Goal: Task Accomplishment & Management: Manage account settings

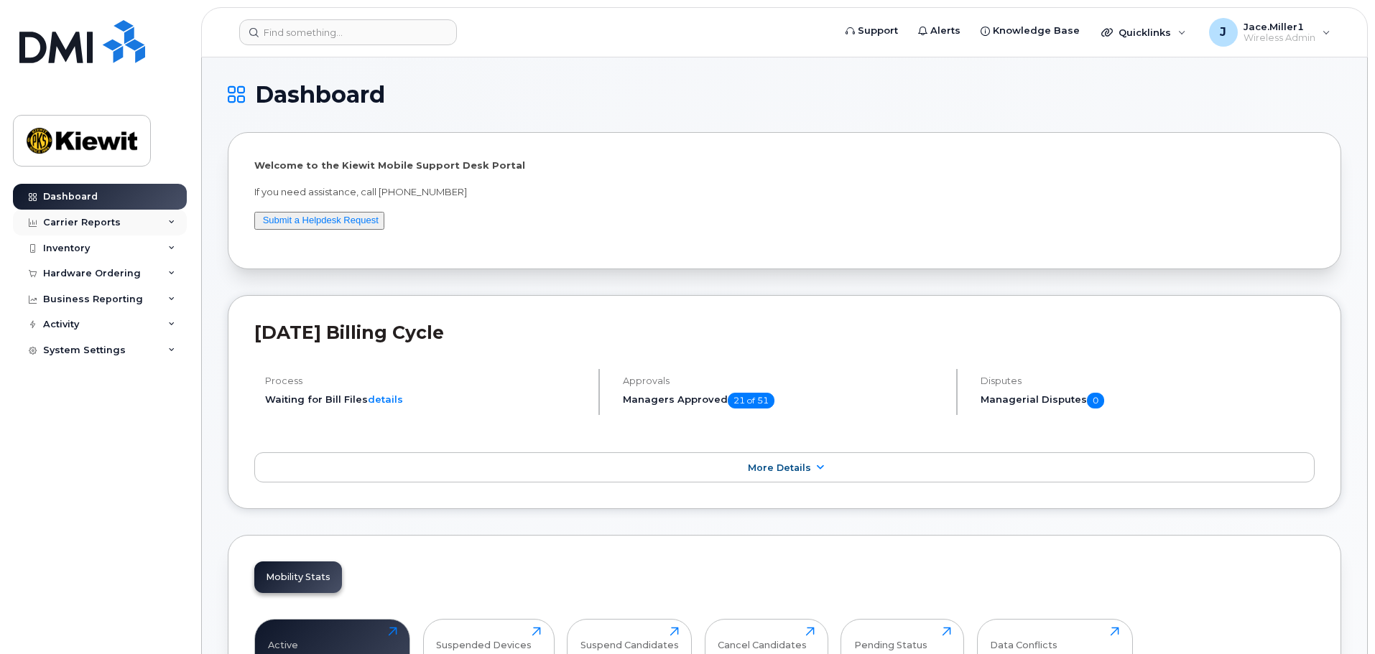
scroll to position [287, 0]
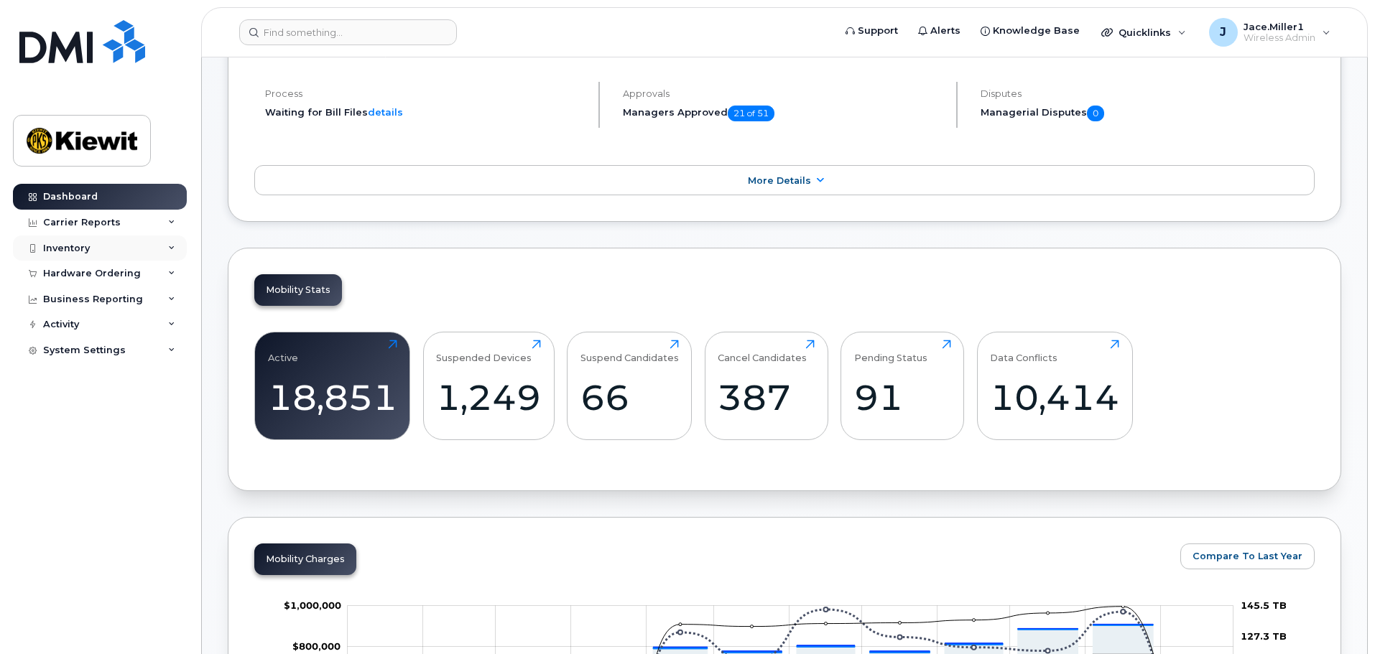
click at [176, 246] on div "Inventory" at bounding box center [100, 249] width 174 height 26
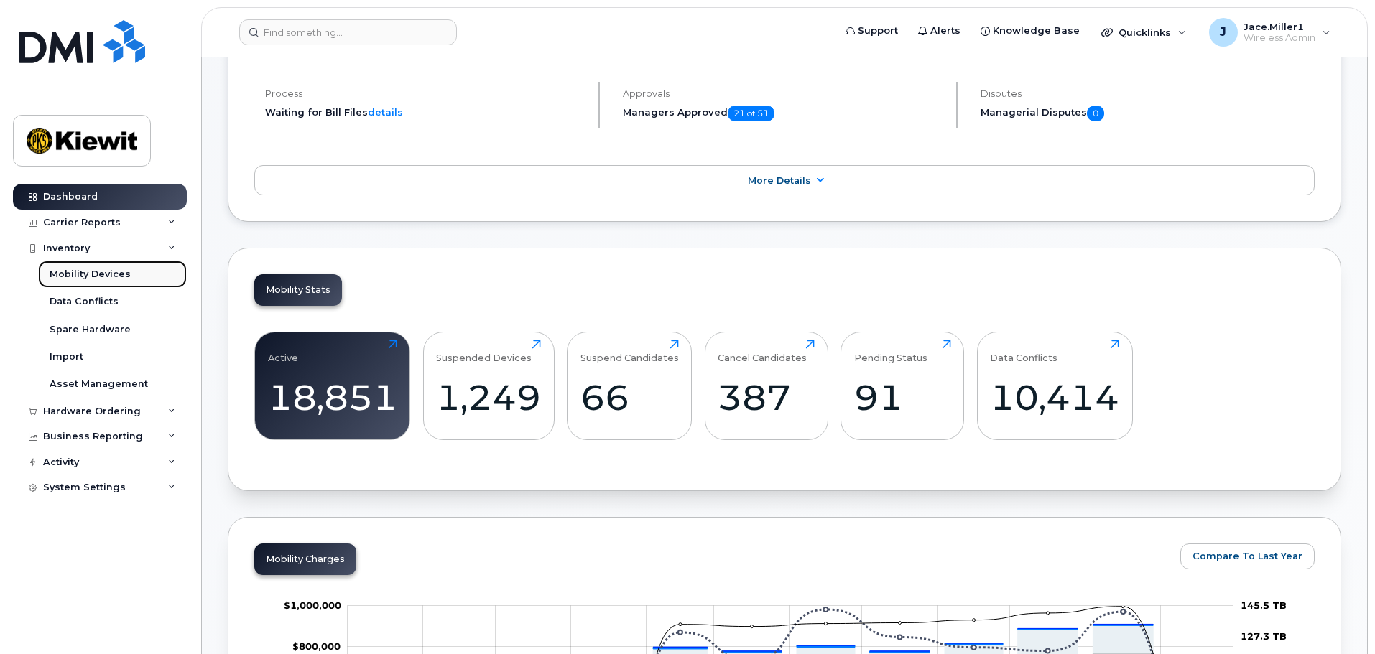
click at [141, 277] on link "Mobility Devices" at bounding box center [112, 274] width 149 height 27
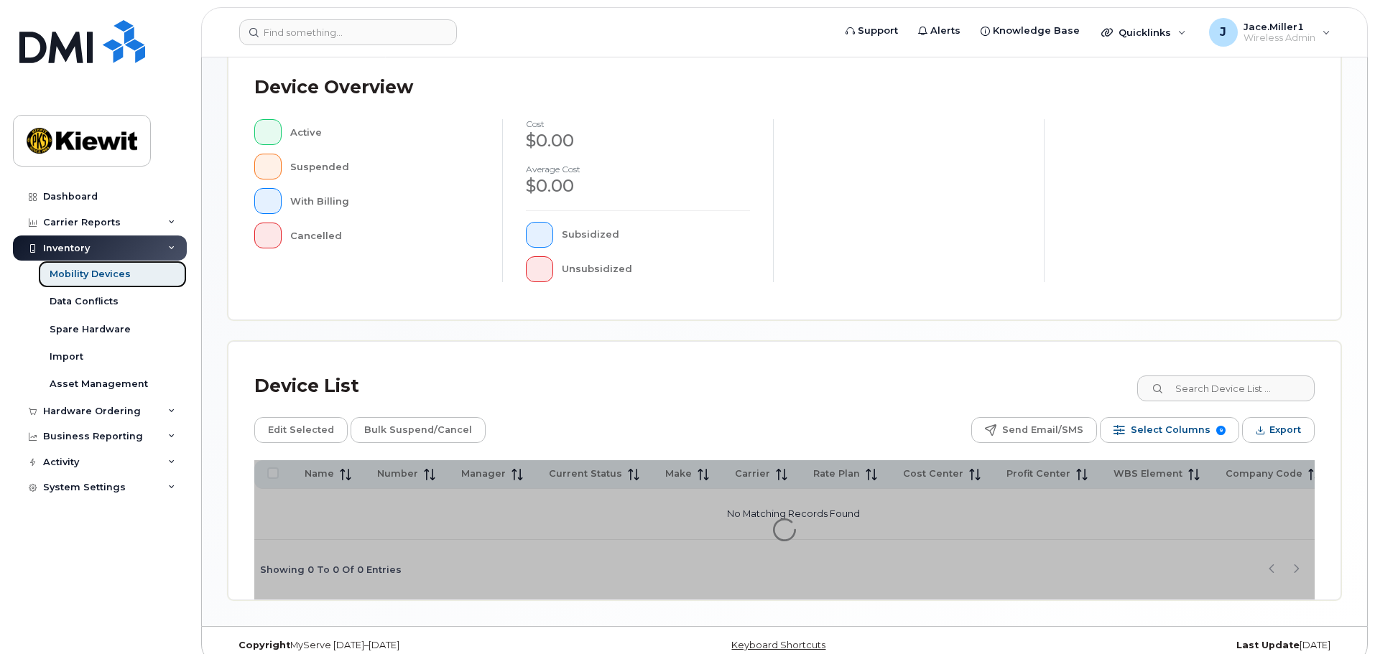
scroll to position [333, 0]
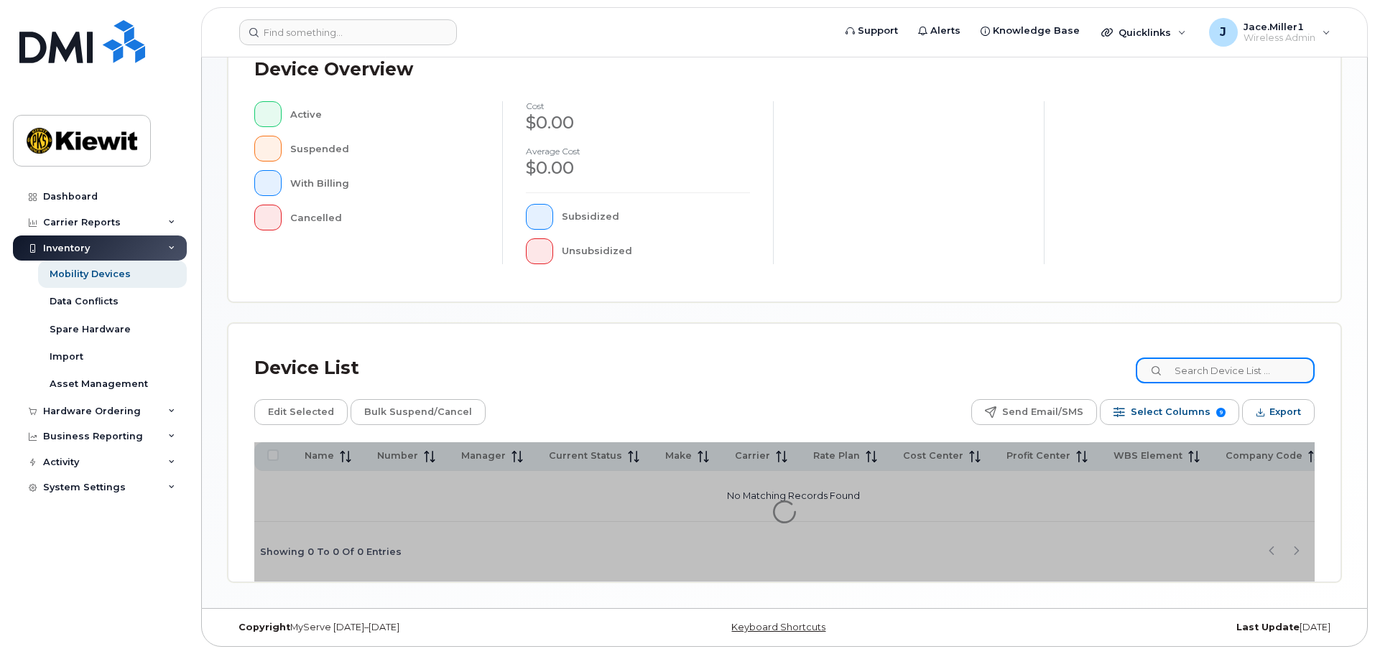
click at [1253, 372] on input at bounding box center [1225, 371] width 179 height 26
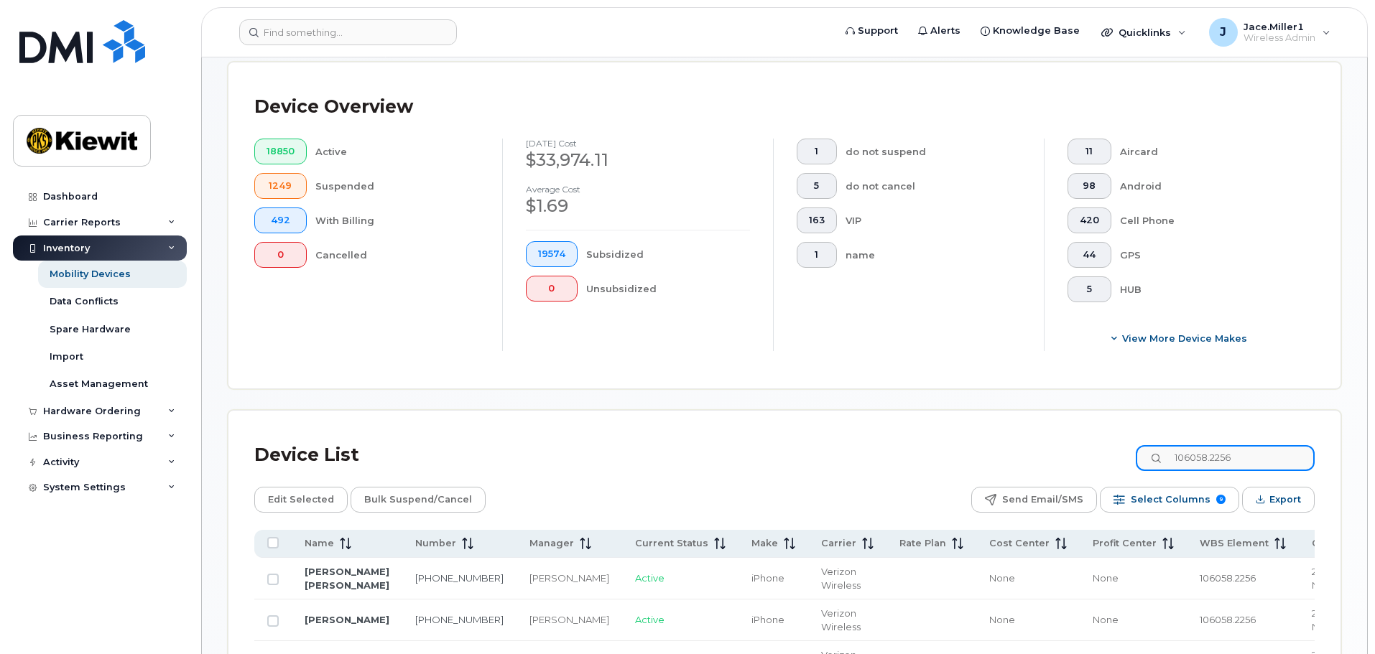
type input "106058.2256"
click at [1280, 338] on button "View More Device Makes" at bounding box center [1179, 338] width 224 height 26
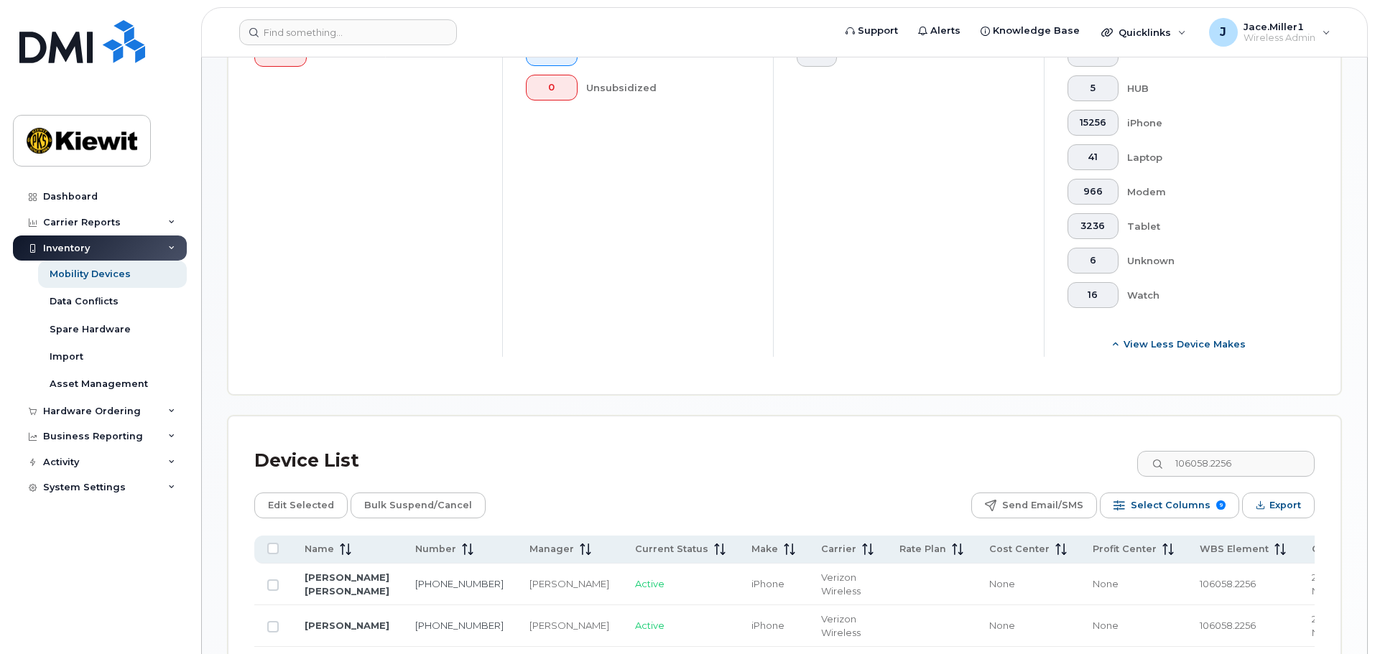
scroll to position [692, 0]
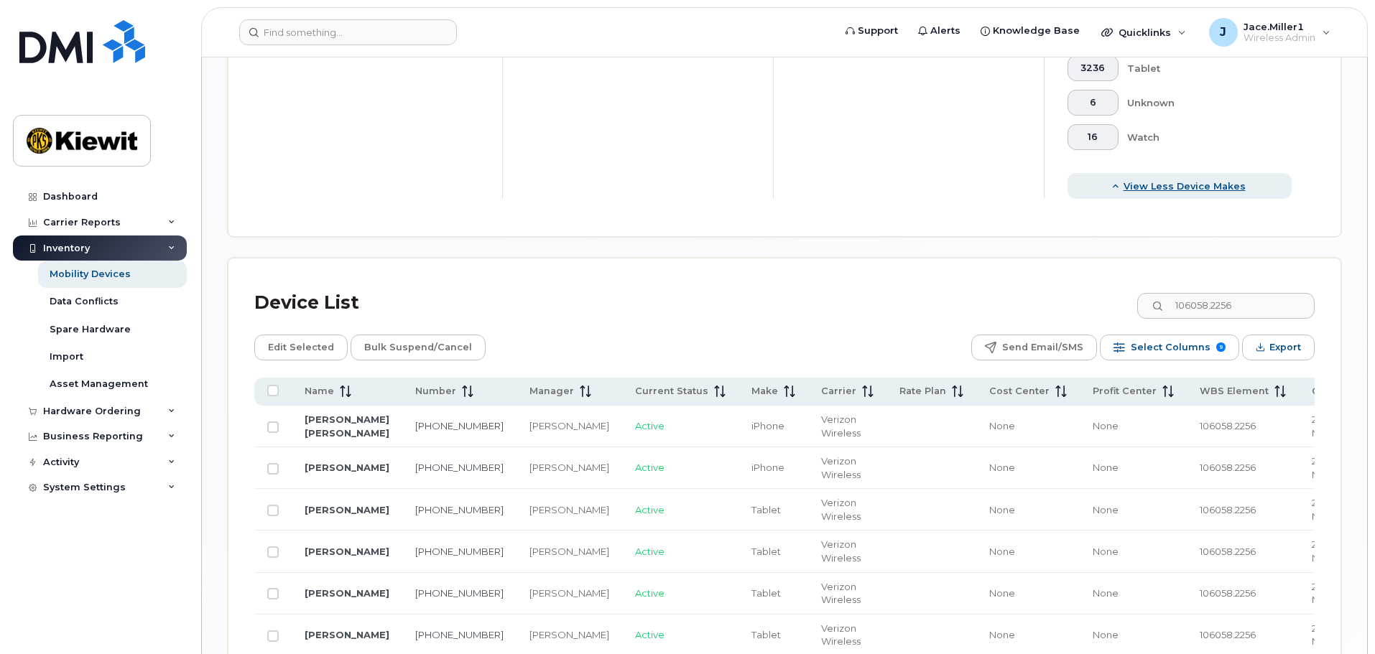
click at [1192, 180] on span "View Less Device Makes" at bounding box center [1184, 187] width 122 height 14
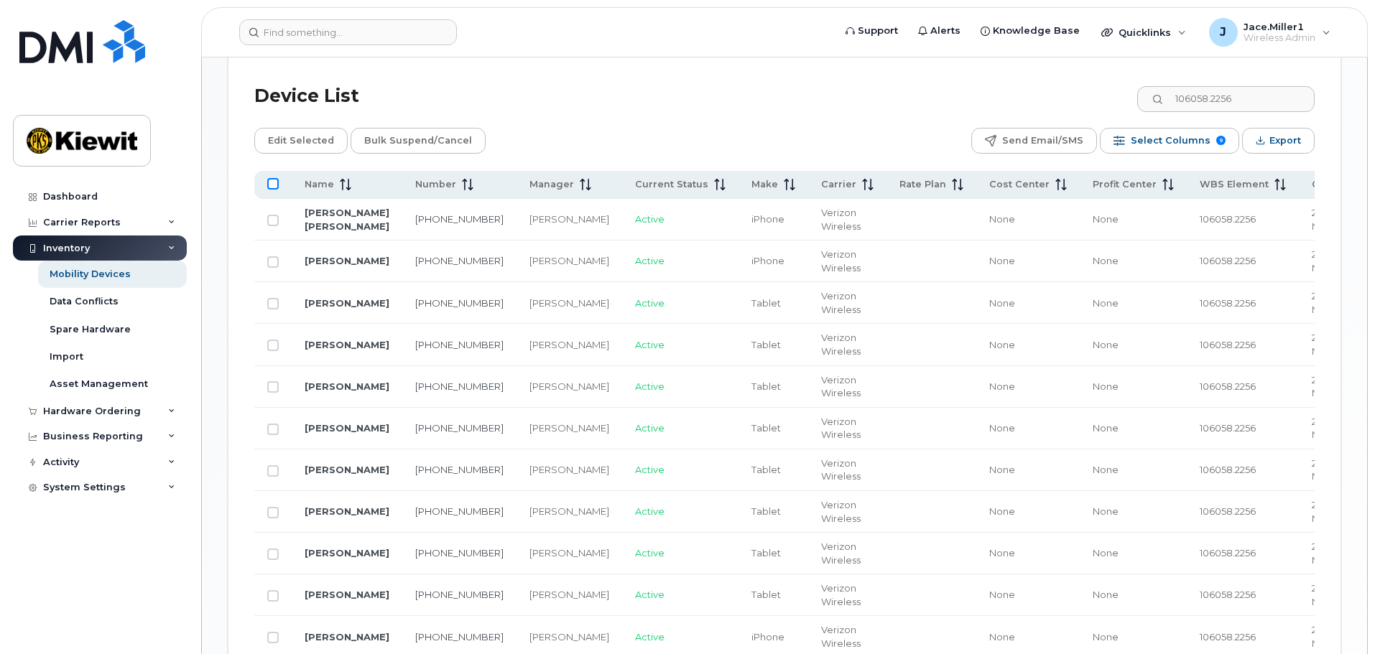
click at [272, 178] on input "All items unselected" at bounding box center [272, 183] width 11 height 11
checkbox input "true"
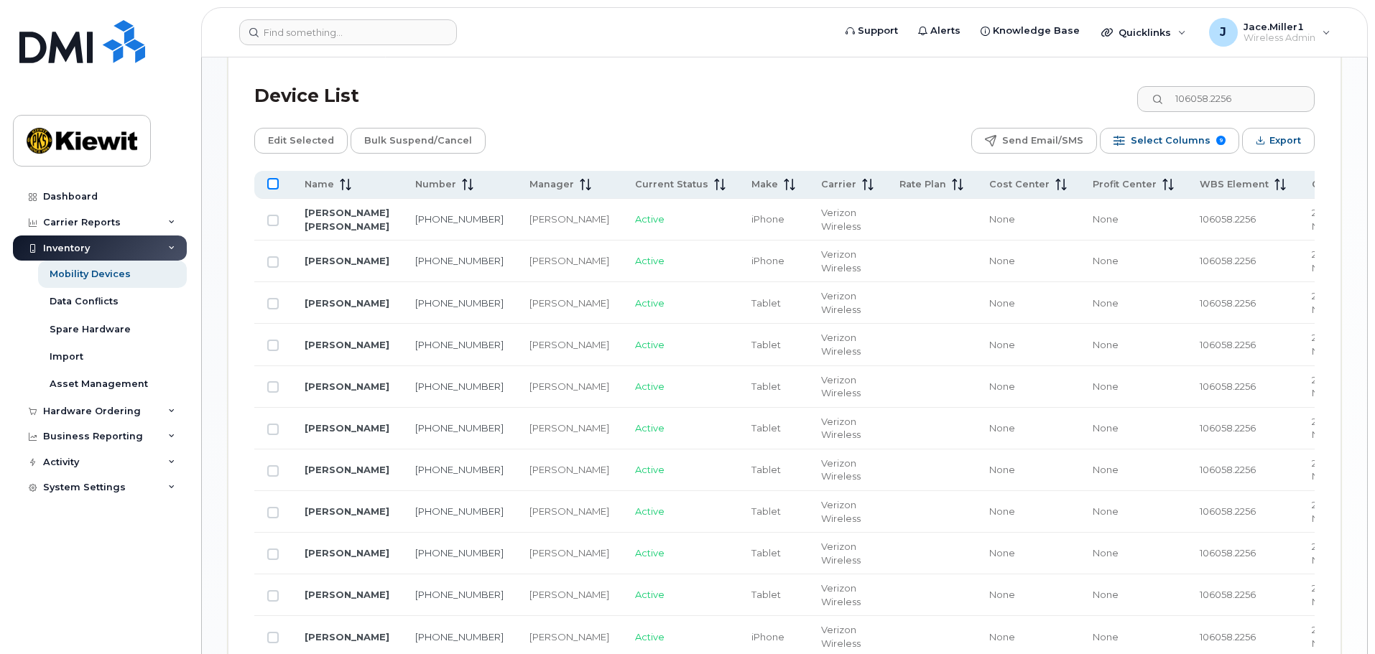
checkbox input "true"
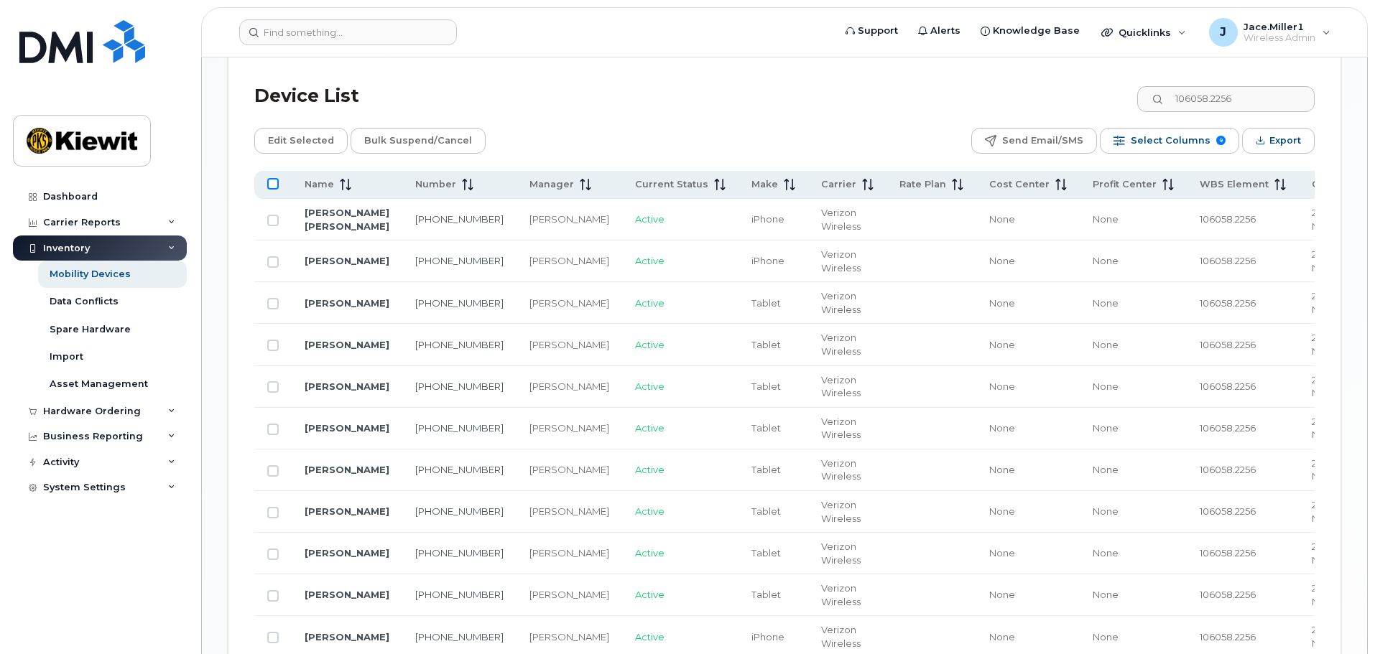
checkbox input "true"
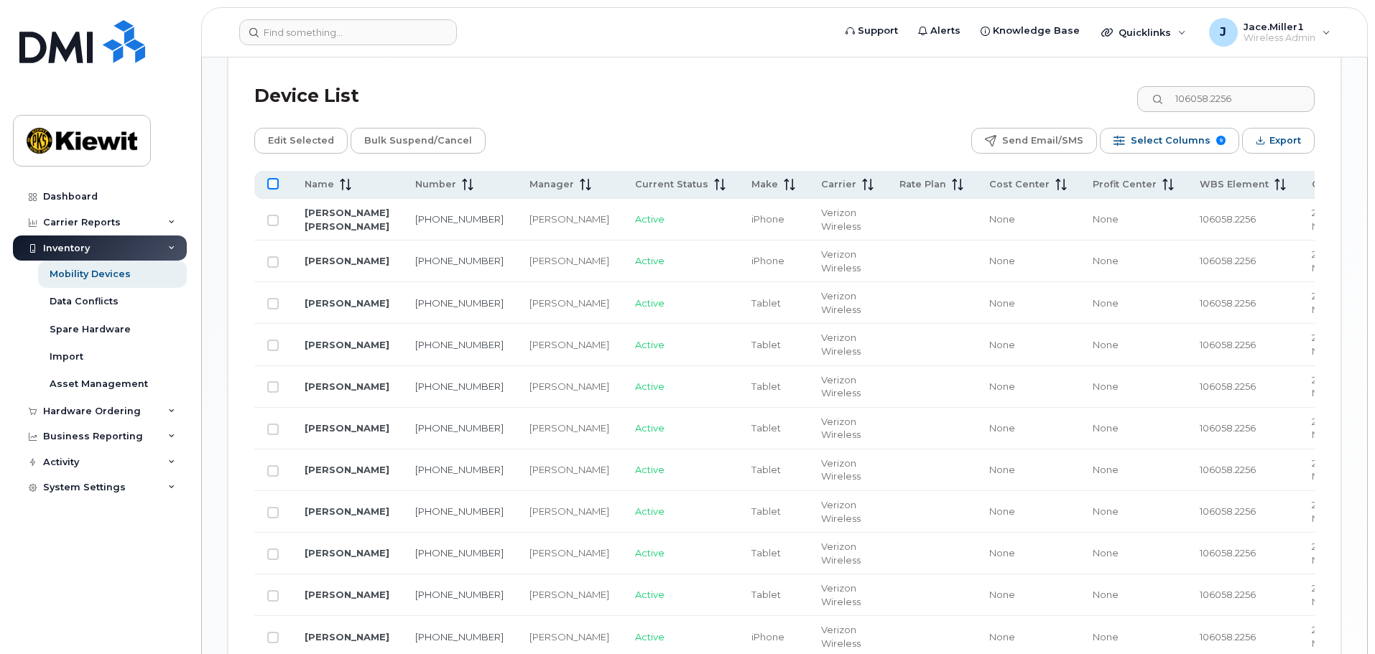
checkbox input "true"
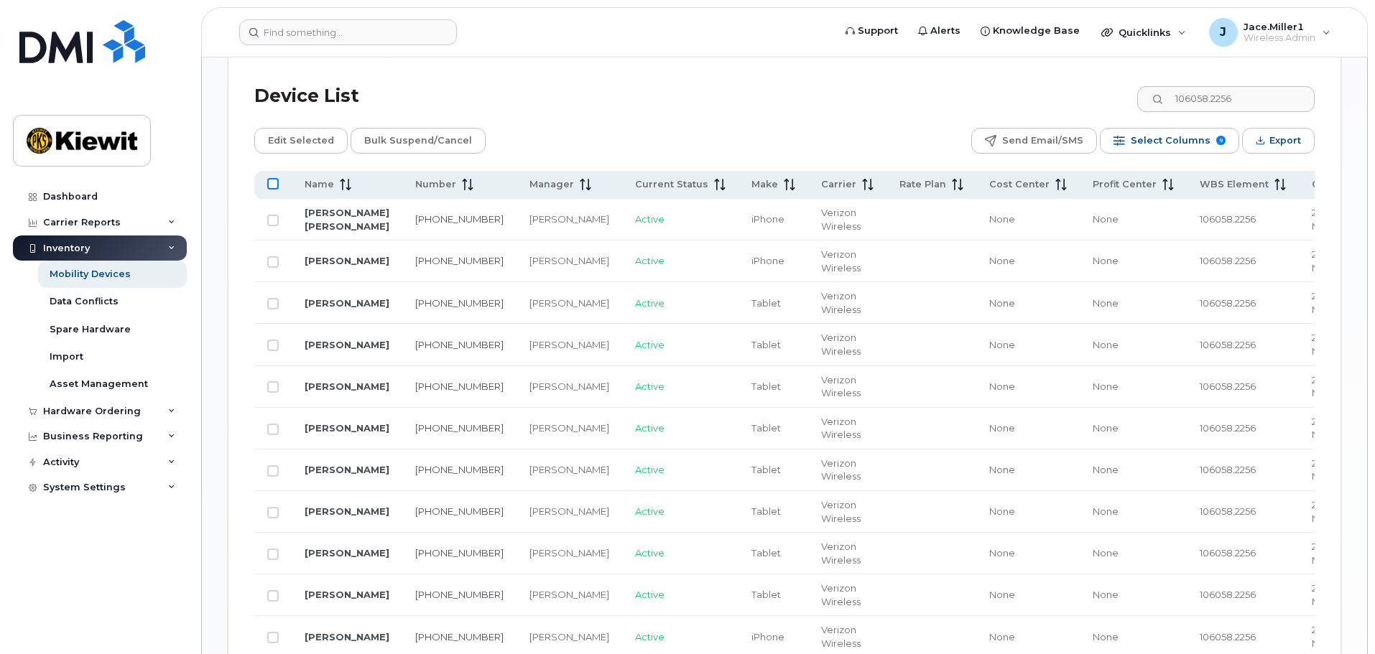
checkbox input "true"
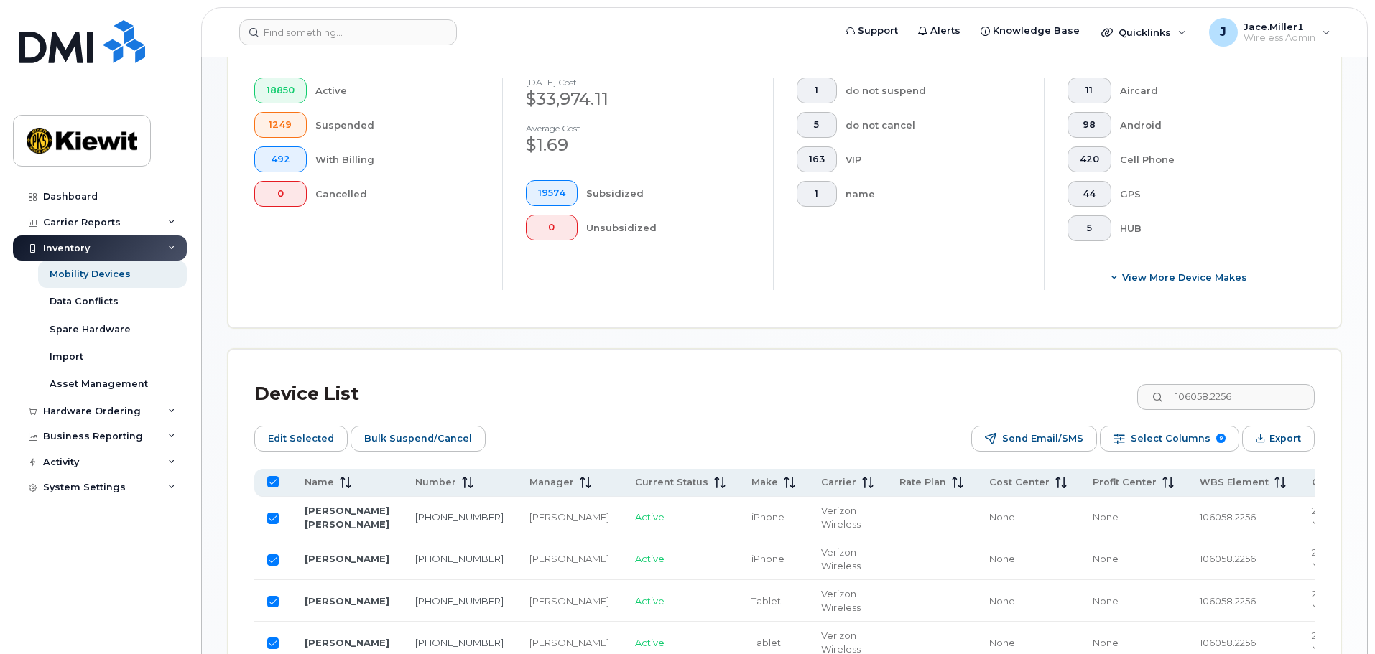
scroll to position [420, 0]
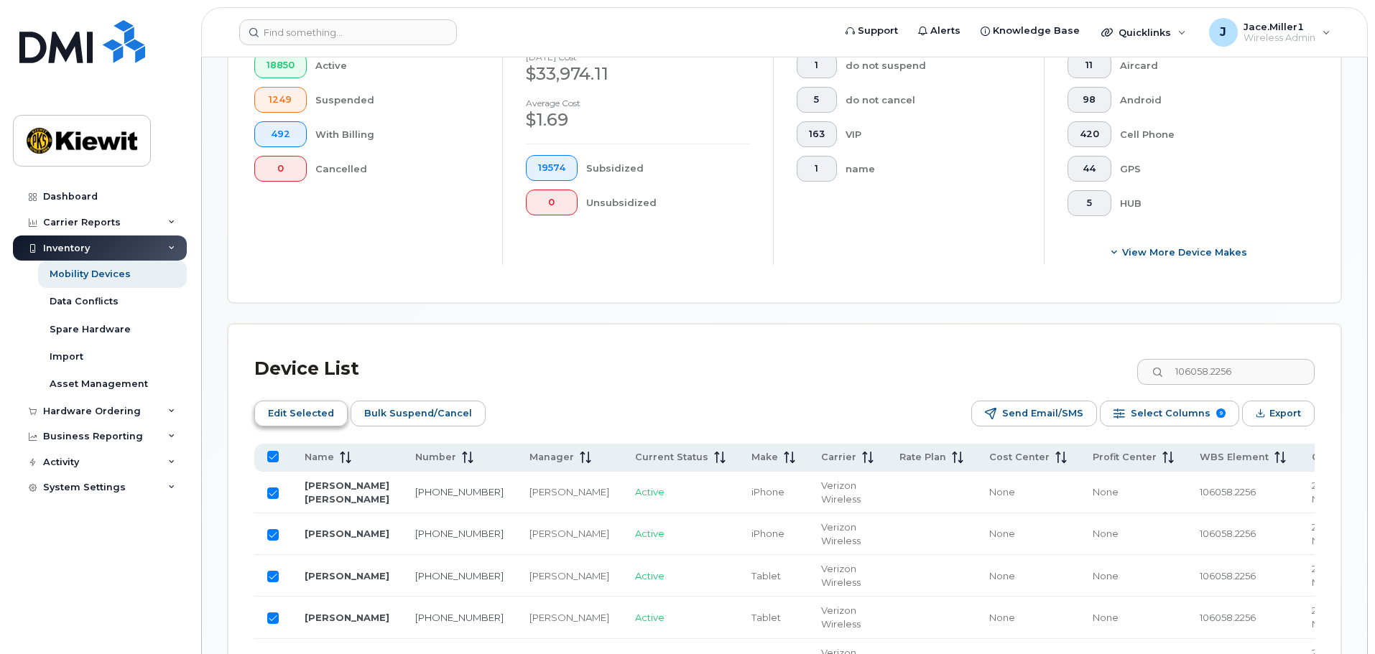
click at [325, 403] on span "Edit Selected" at bounding box center [301, 414] width 66 height 22
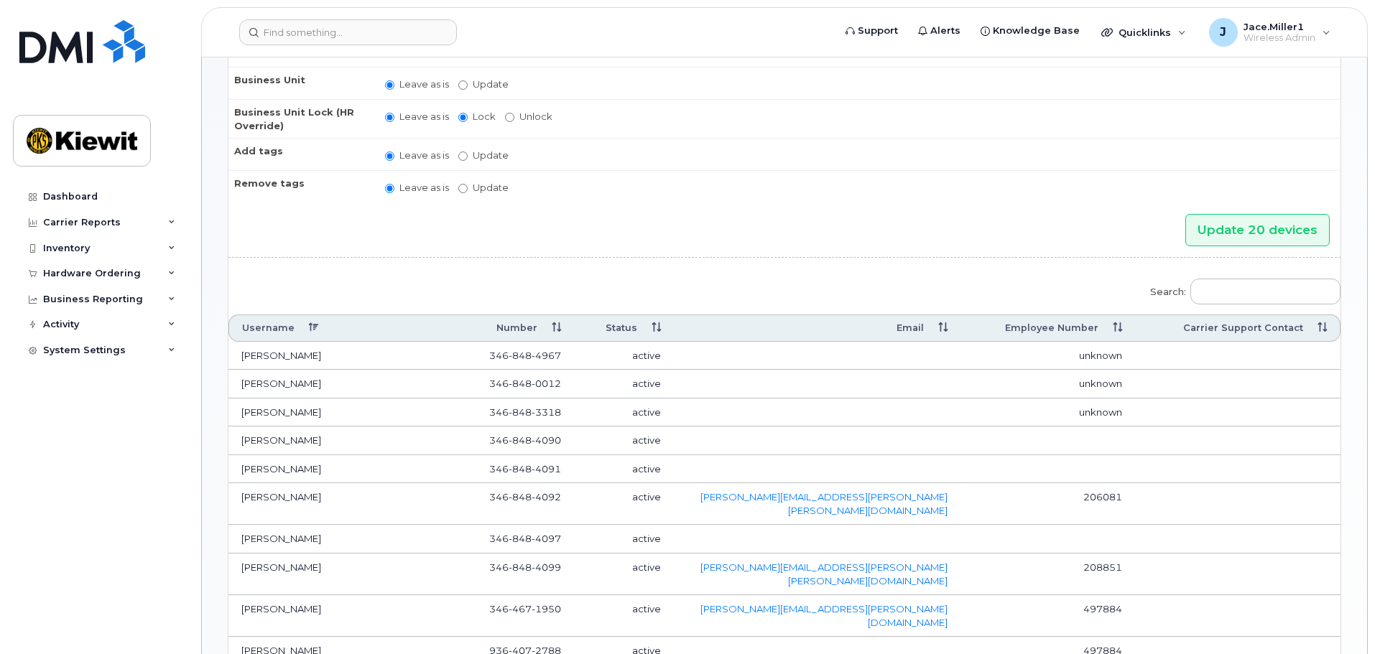
scroll to position [144, 0]
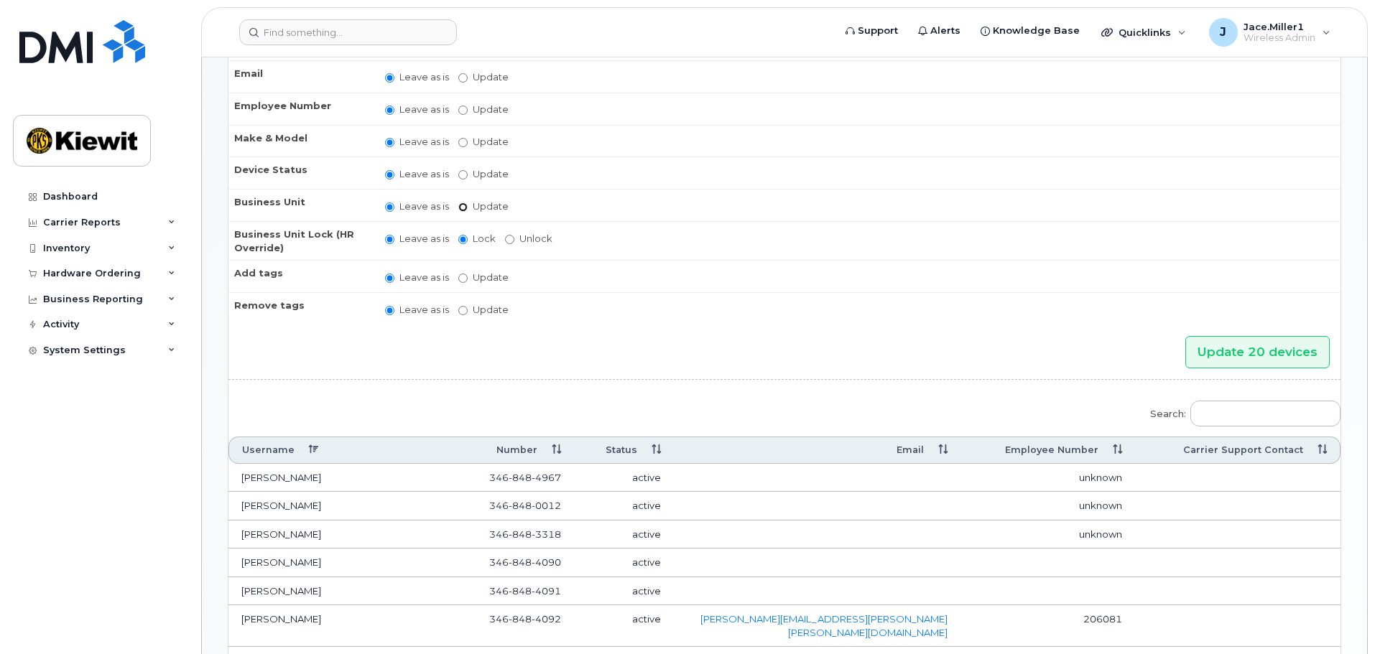
click at [463, 210] on input "Update" at bounding box center [462, 207] width 9 height 9
radio input "true"
radio input "false"
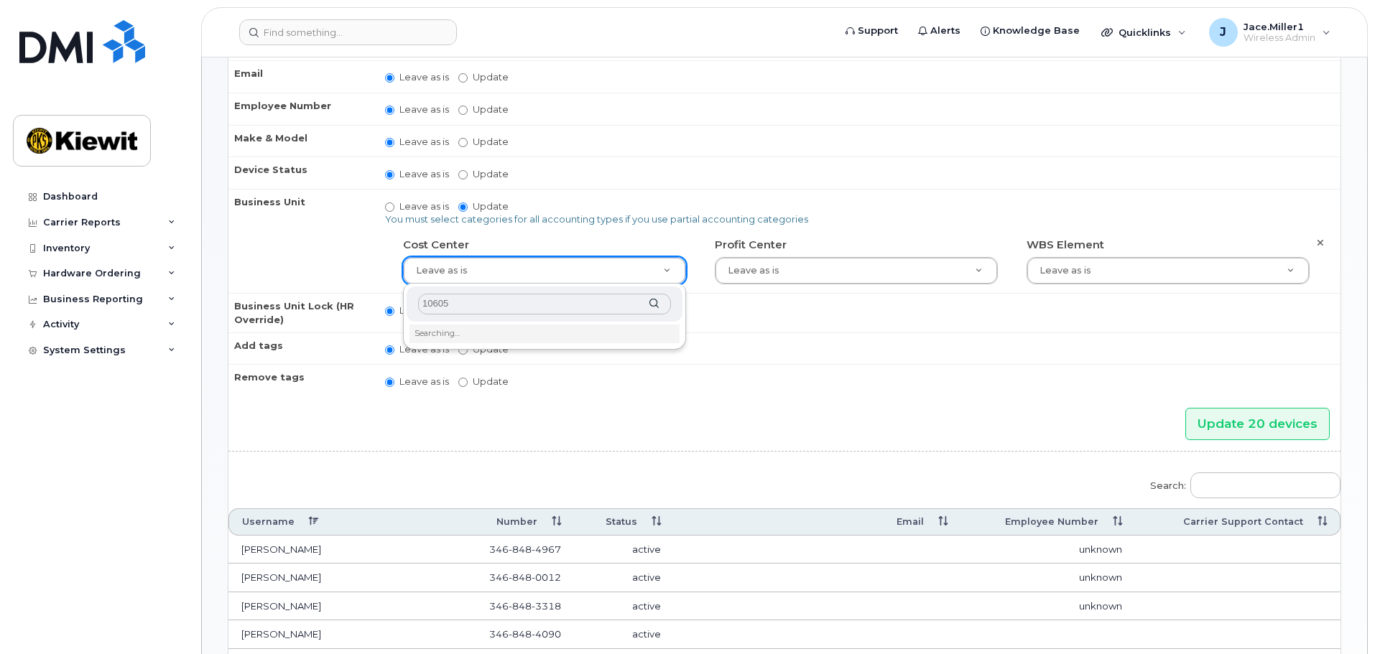
type input "106058"
type input "30563443"
type input "None"
type input "29629358"
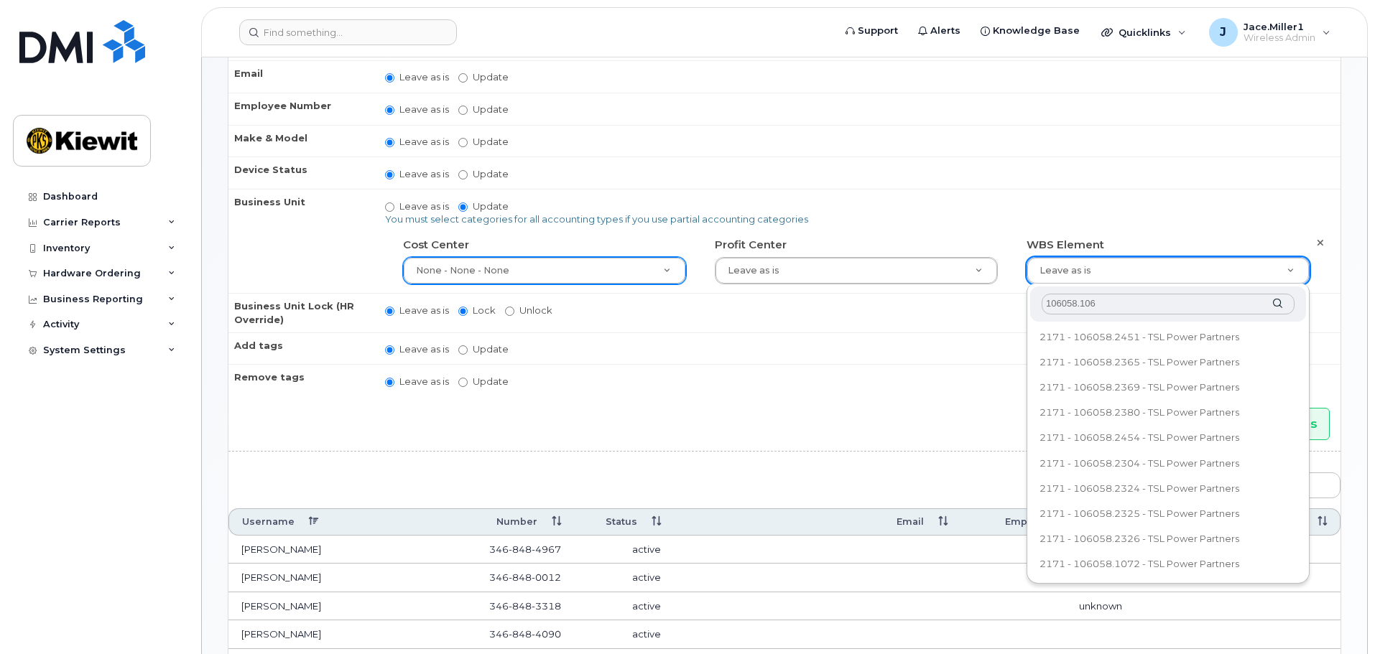
type input "106058.1069"
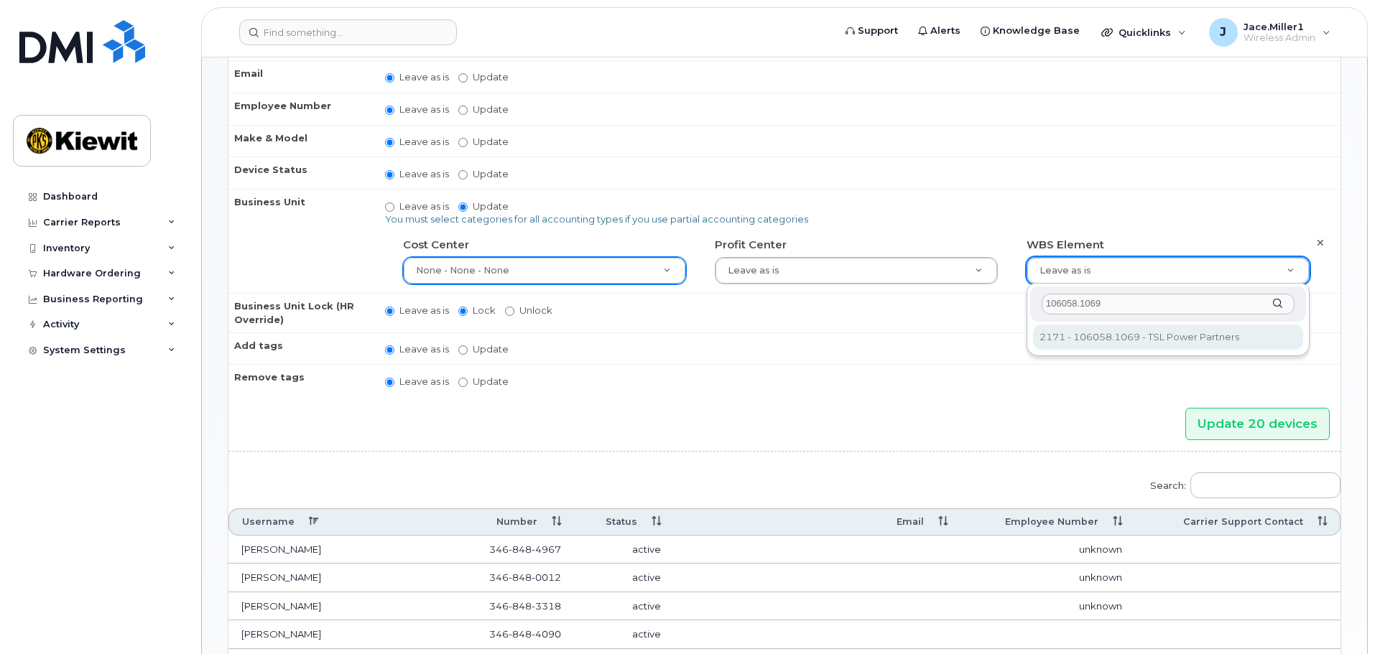
type input "33474431"
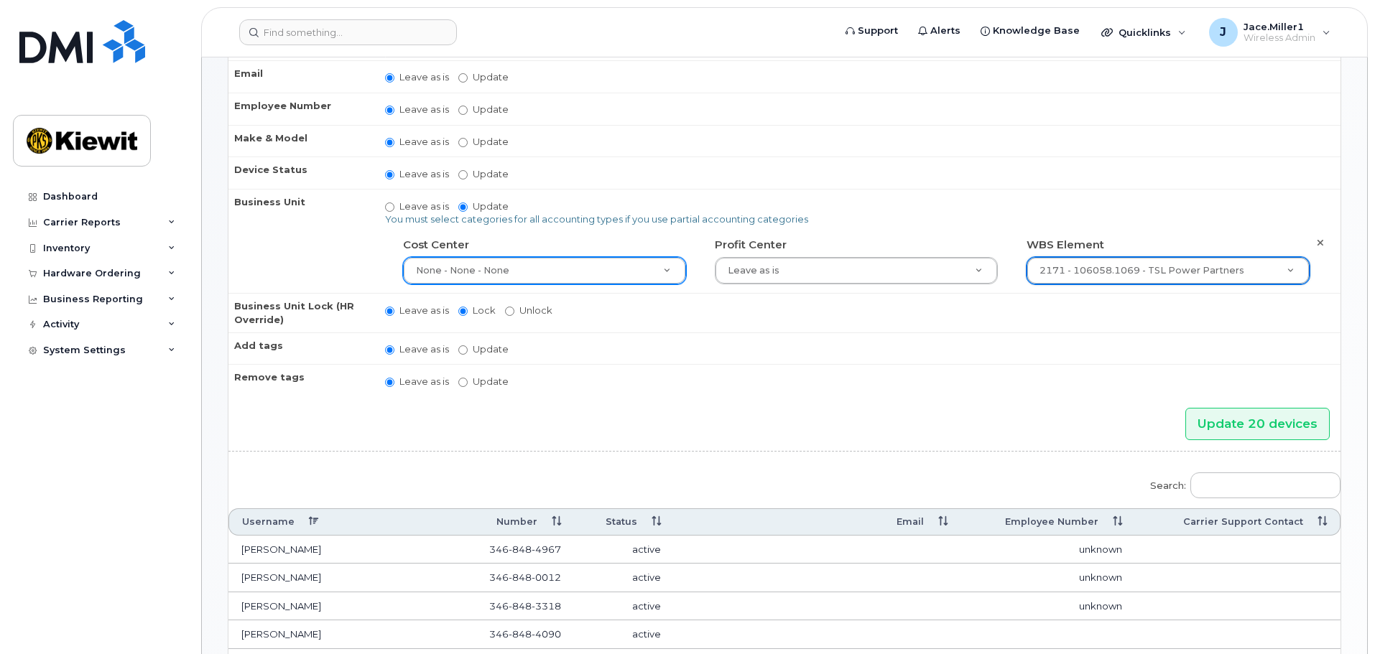
click at [1131, 311] on td "Leave as is Lock Unlock" at bounding box center [856, 312] width 968 height 39
click at [1251, 431] on input "Update 20 devices" at bounding box center [1257, 424] width 144 height 32
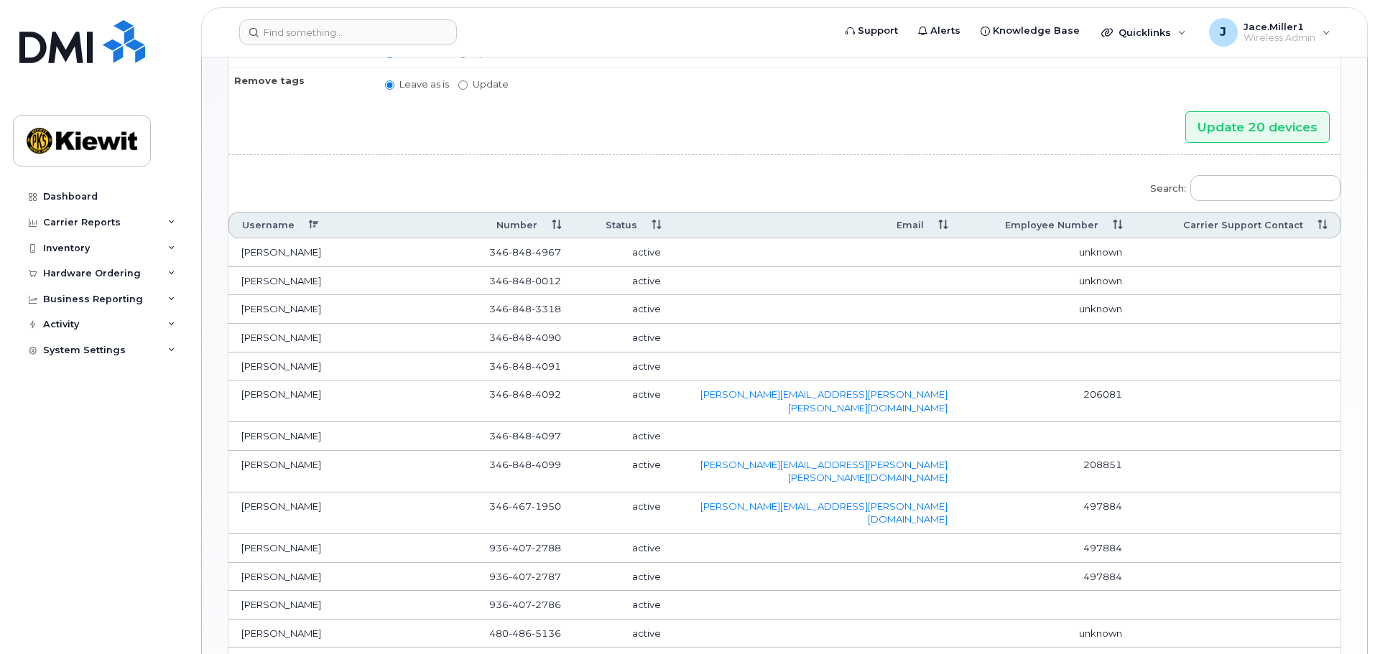
scroll to position [503, 0]
click at [366, 261] on td "[PERSON_NAME]" at bounding box center [338, 252] width 221 height 29
click at [351, 254] on td "[PERSON_NAME]" at bounding box center [338, 252] width 221 height 29
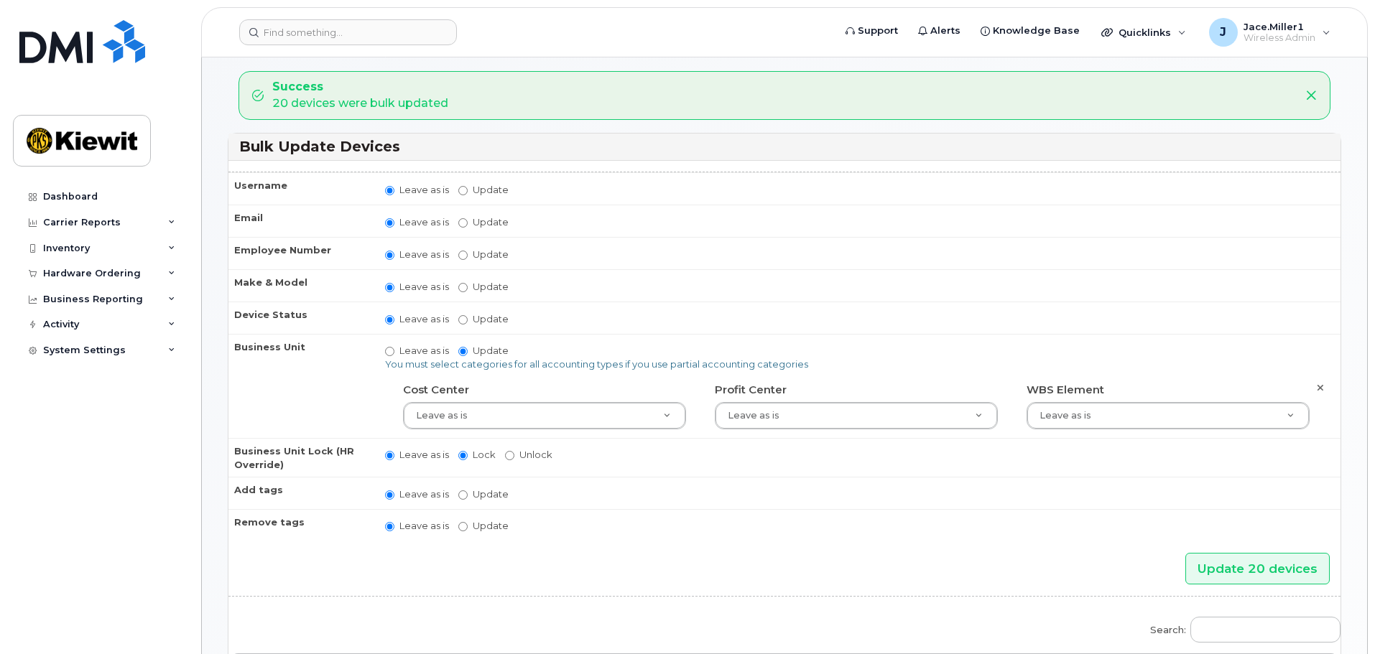
scroll to position [0, 0]
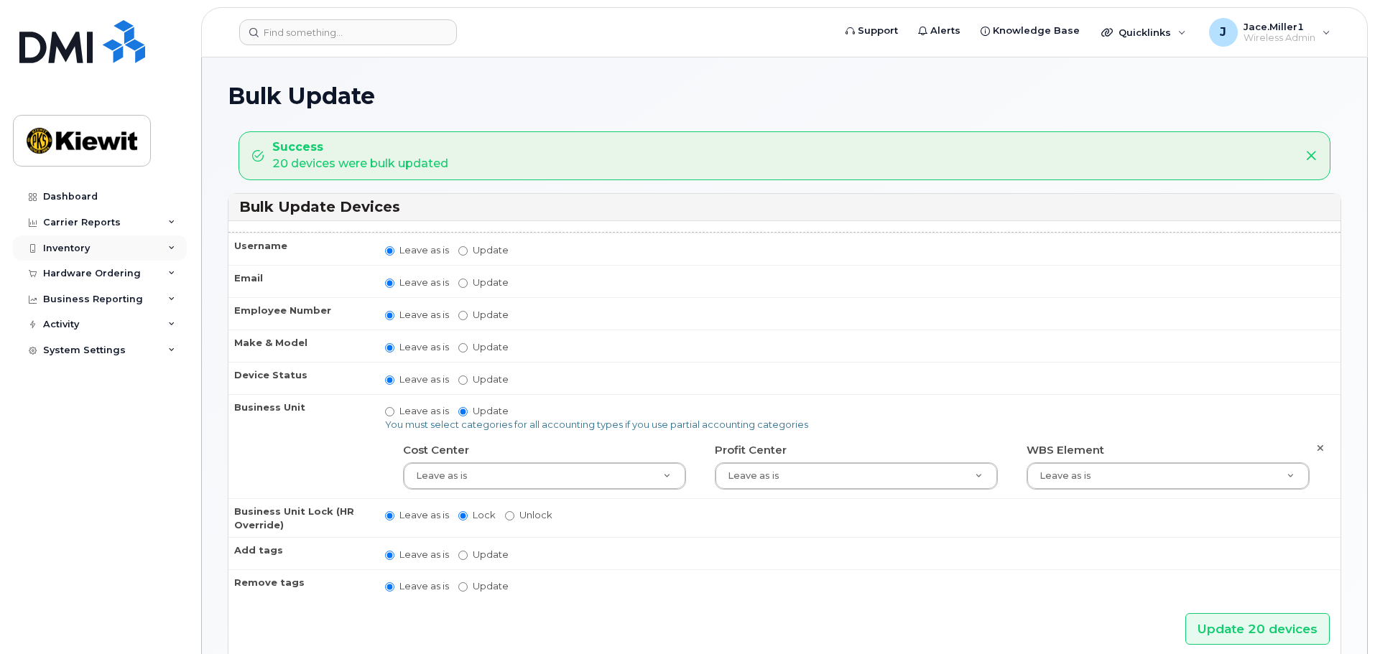
click at [173, 255] on div "Inventory" at bounding box center [100, 249] width 174 height 26
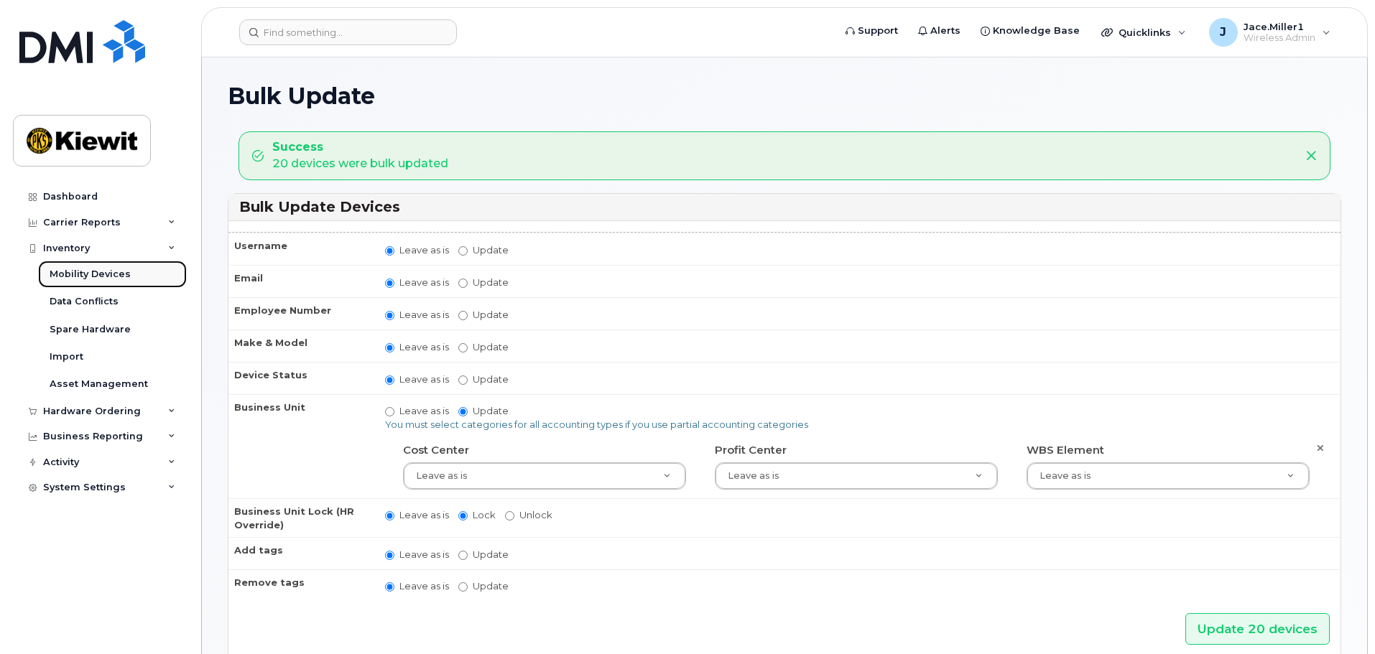
click at [158, 277] on link "Mobility Devices" at bounding box center [112, 274] width 149 height 27
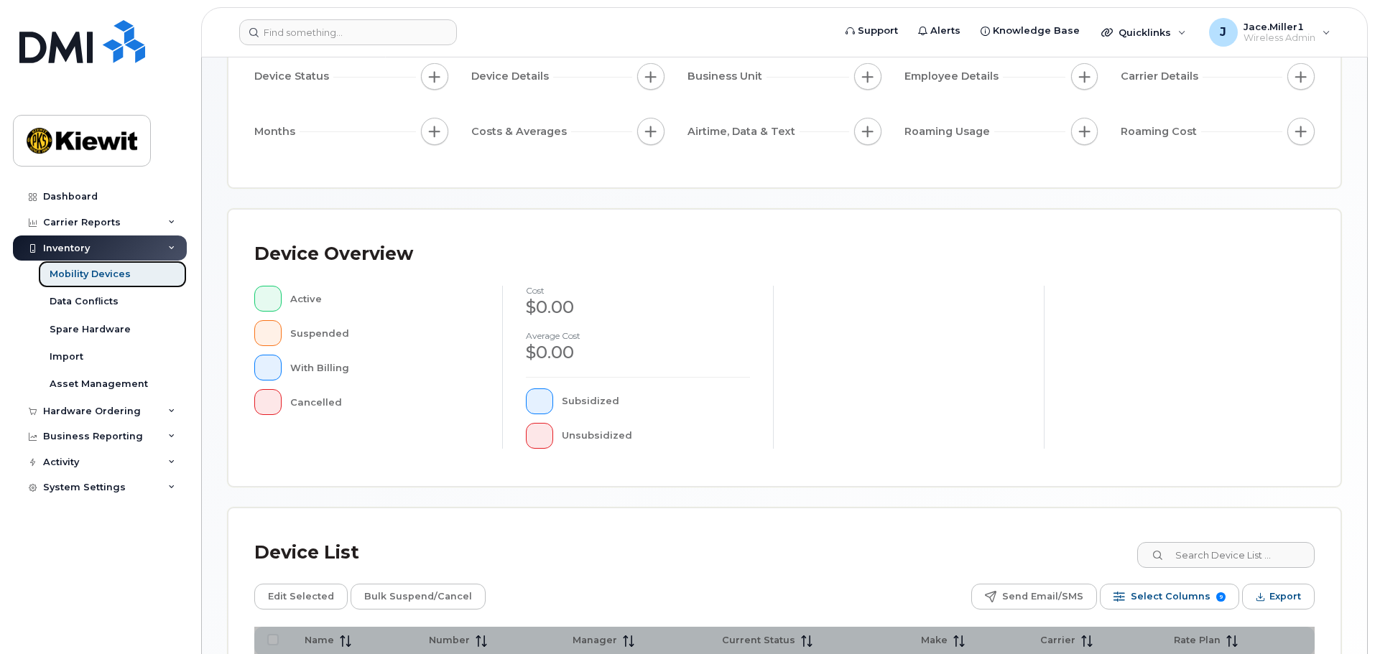
scroll to position [287, 0]
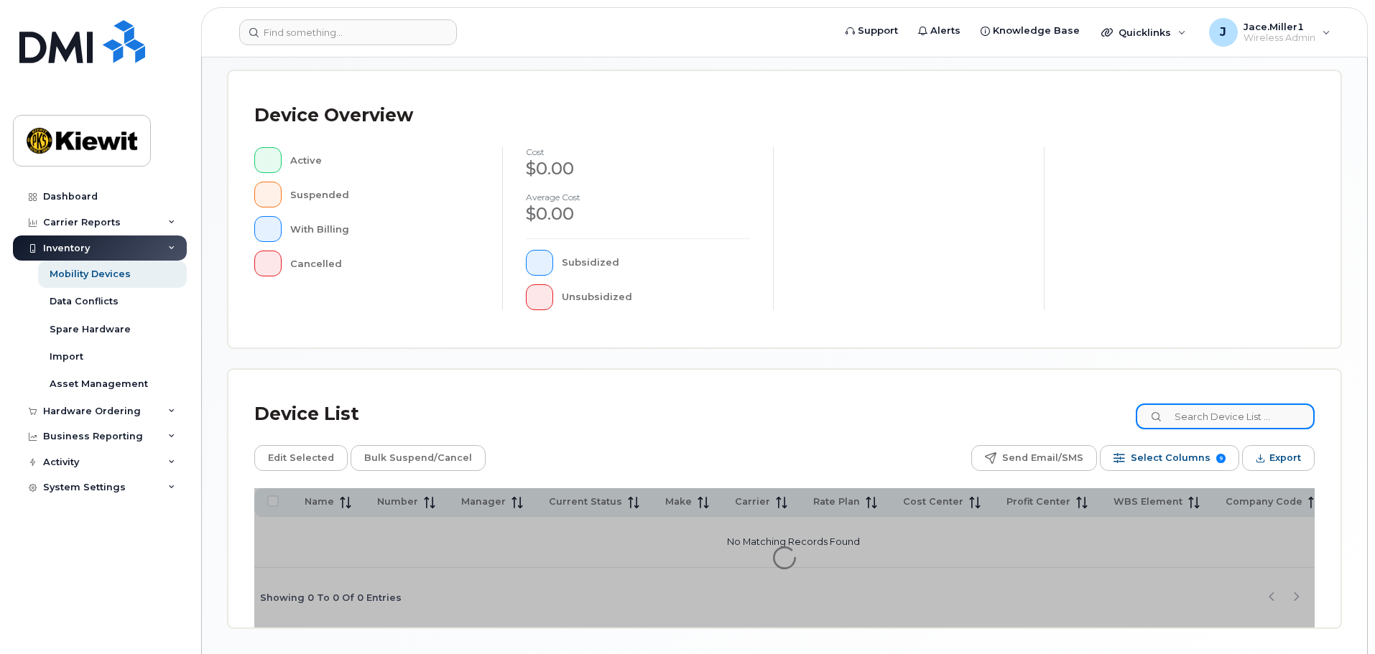
click at [1233, 411] on input at bounding box center [1225, 417] width 179 height 26
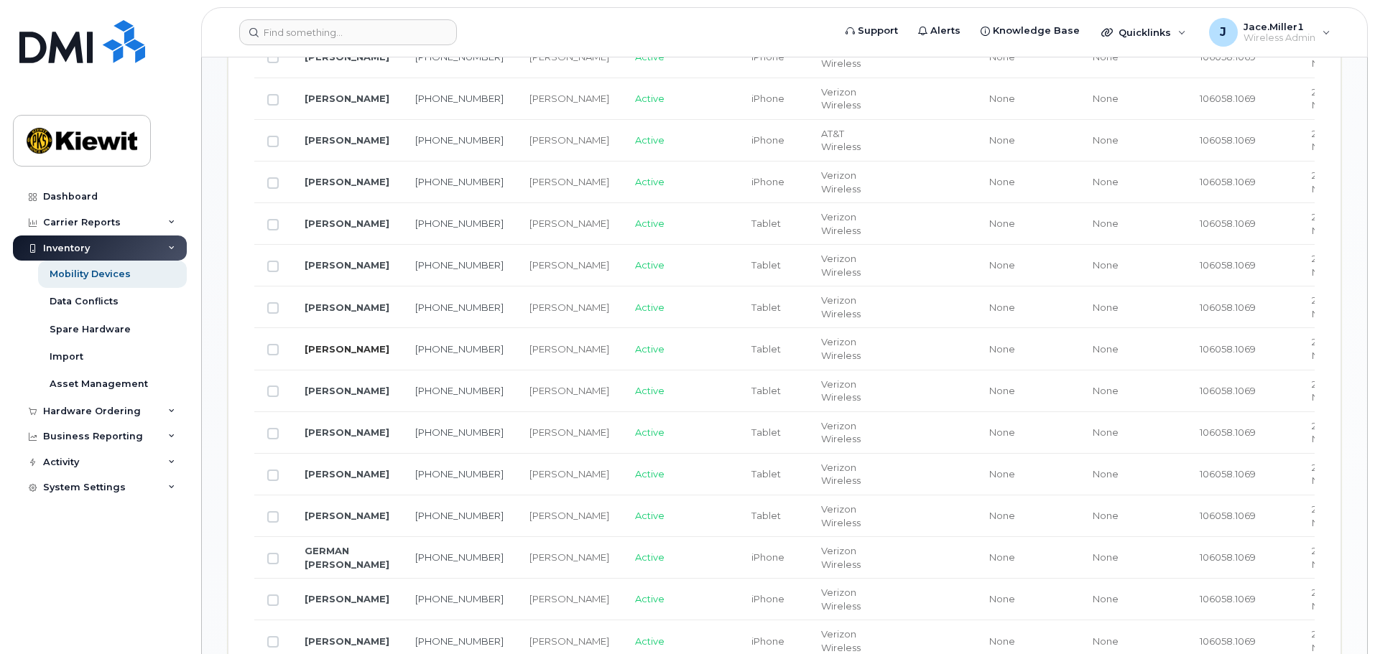
scroll to position [1031, 0]
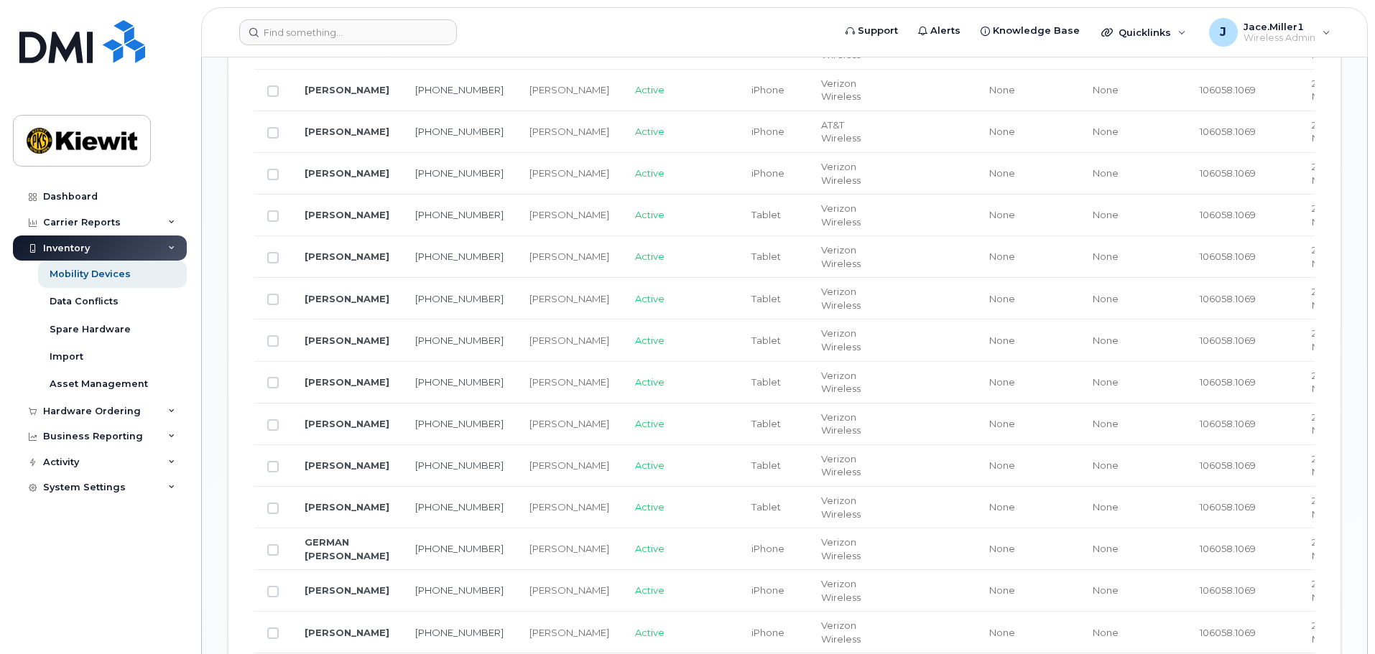
type input "106058"
click at [266, 256] on td at bounding box center [272, 257] width 37 height 42
click at [274, 258] on input "Row Unselected" at bounding box center [272, 257] width 11 height 11
checkbox input "true"
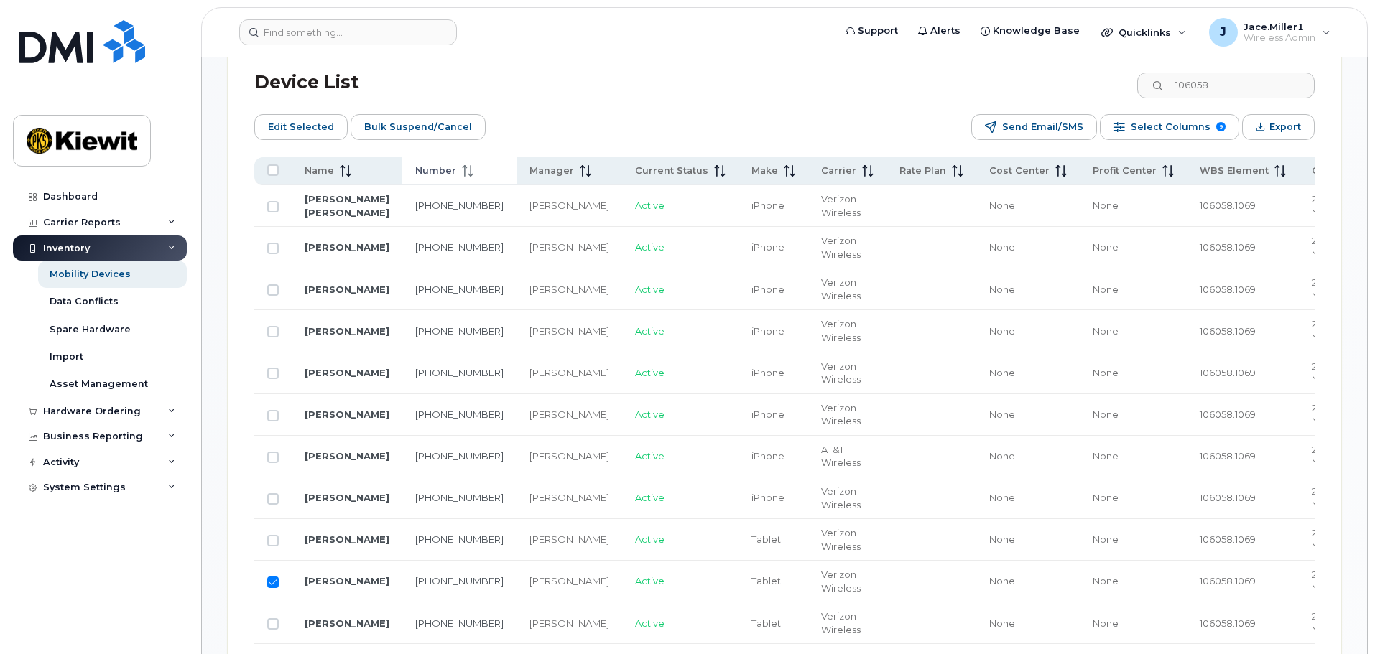
scroll to position [672, 0]
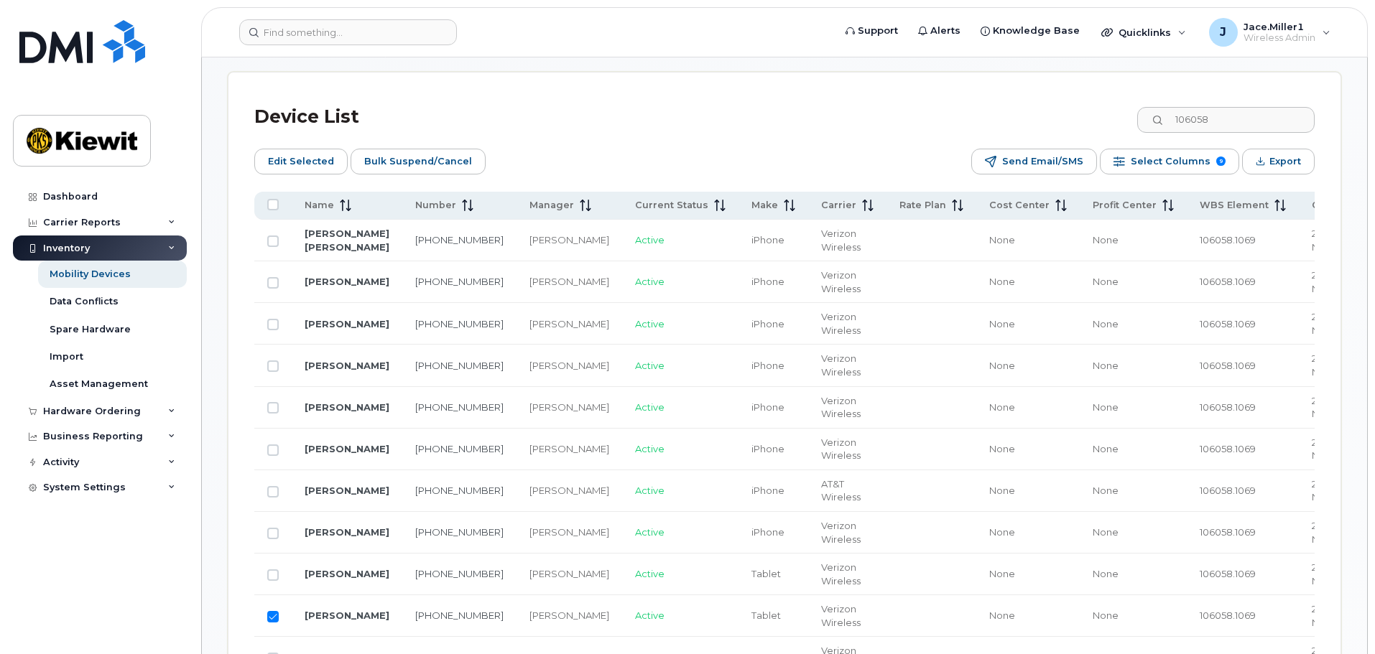
click at [287, 152] on span "Edit Selected" at bounding box center [301, 162] width 66 height 22
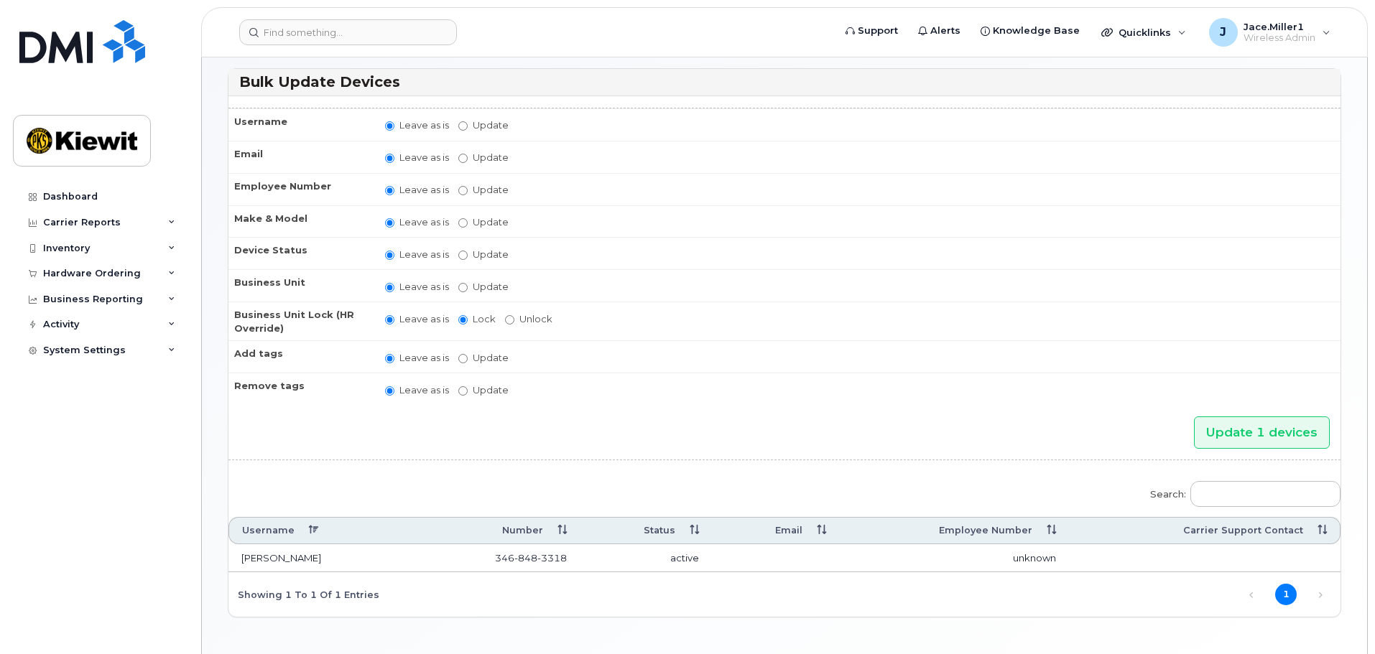
scroll to position [111, 0]
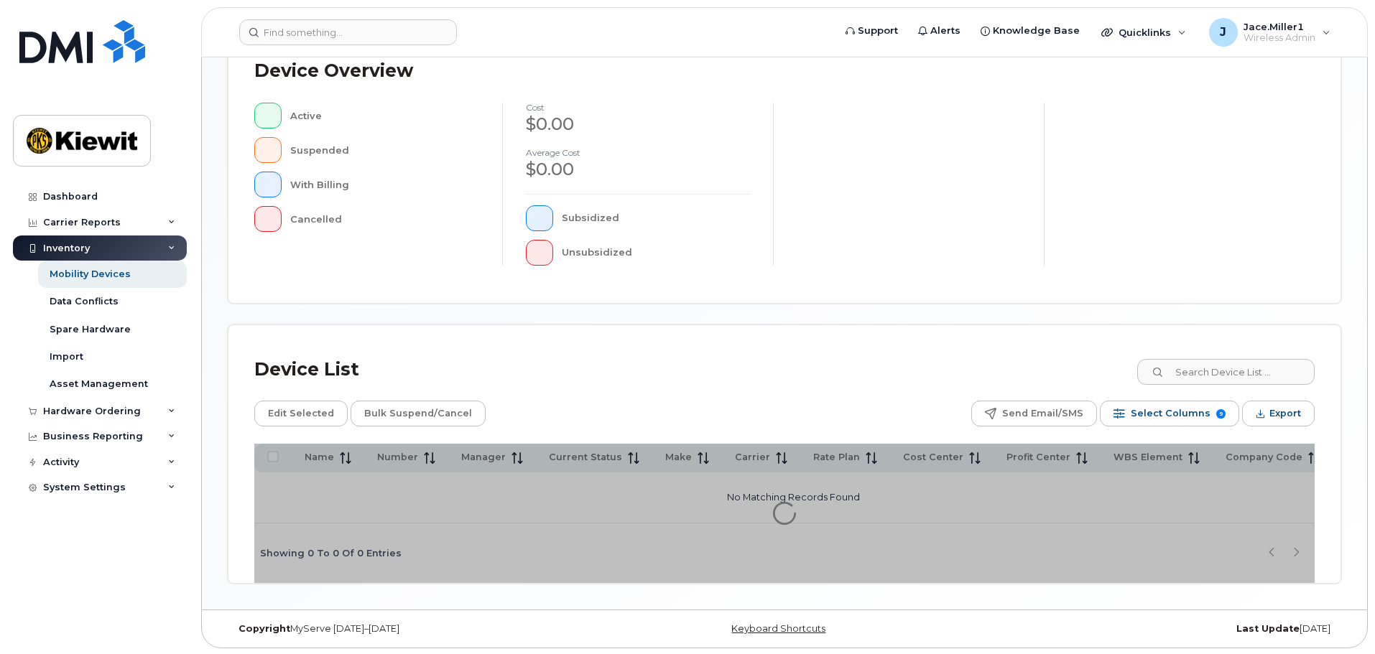
scroll to position [333, 0]
click at [1242, 376] on input at bounding box center [1225, 371] width 179 height 26
type input "106058"
click at [1065, 364] on div "Device List 106058" at bounding box center [784, 368] width 1060 height 37
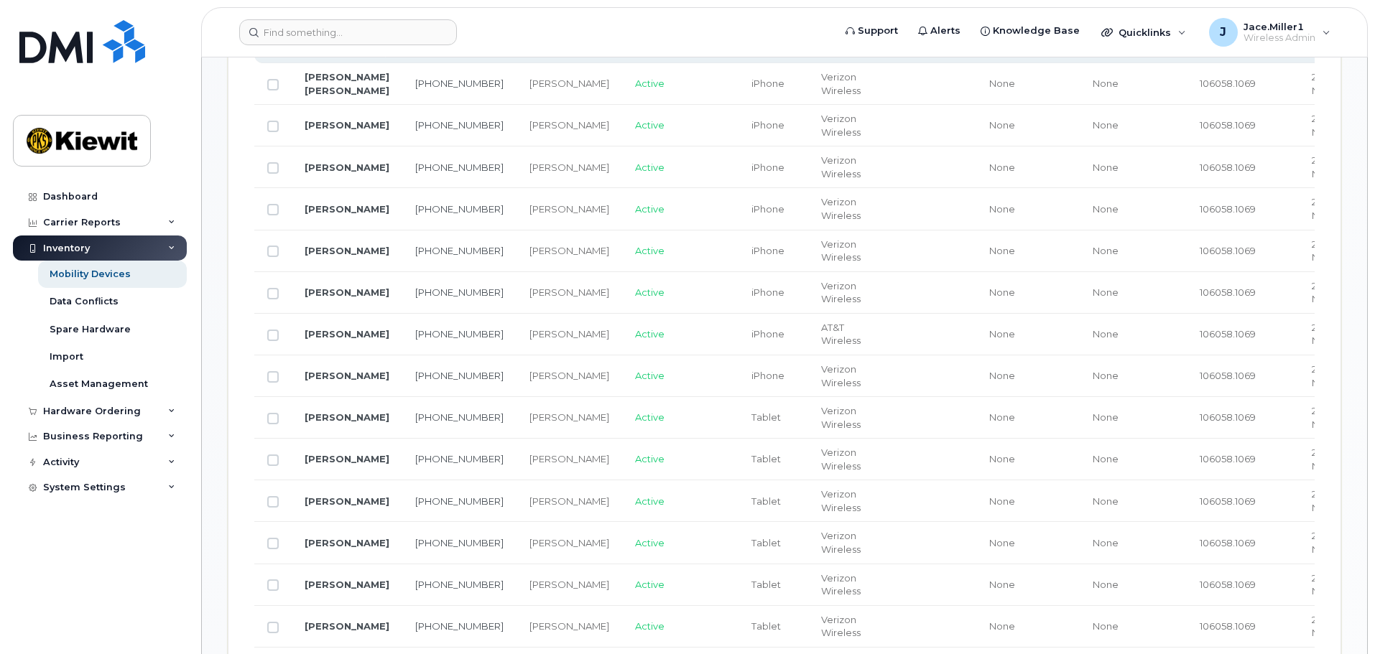
scroll to position [836, 0]
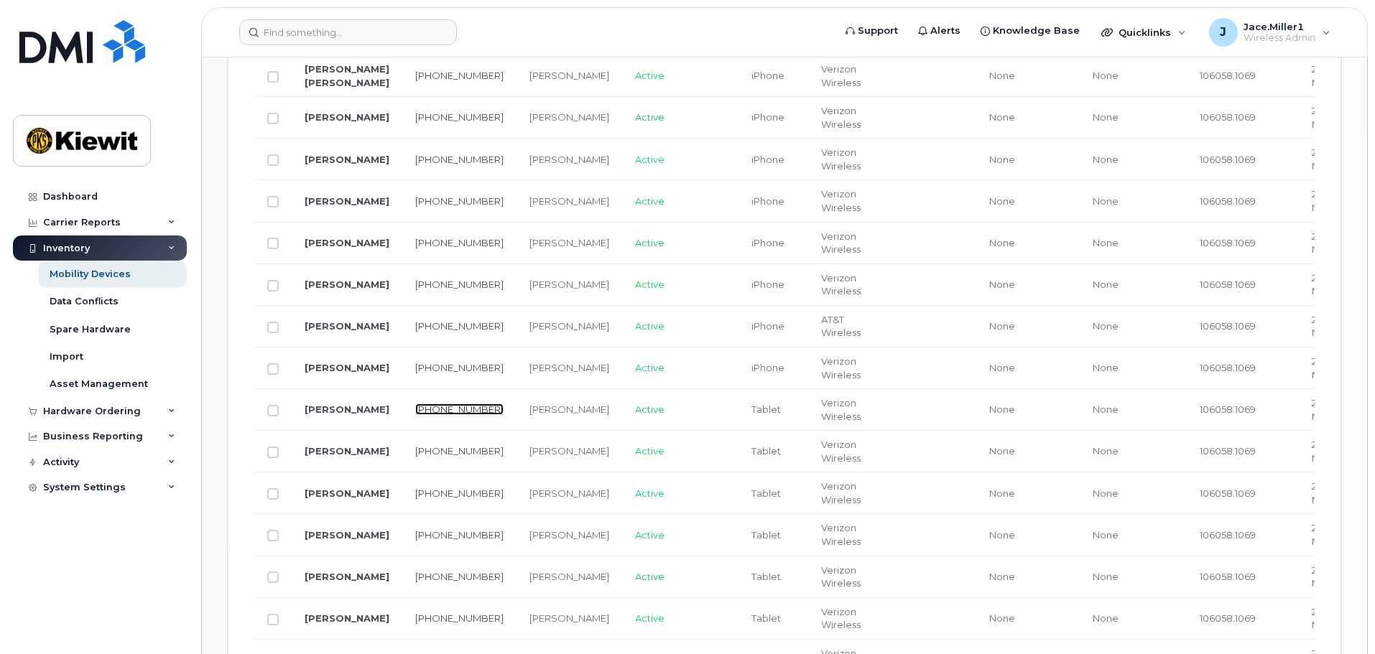
click at [429, 412] on link "346-848-0012" at bounding box center [459, 409] width 88 height 11
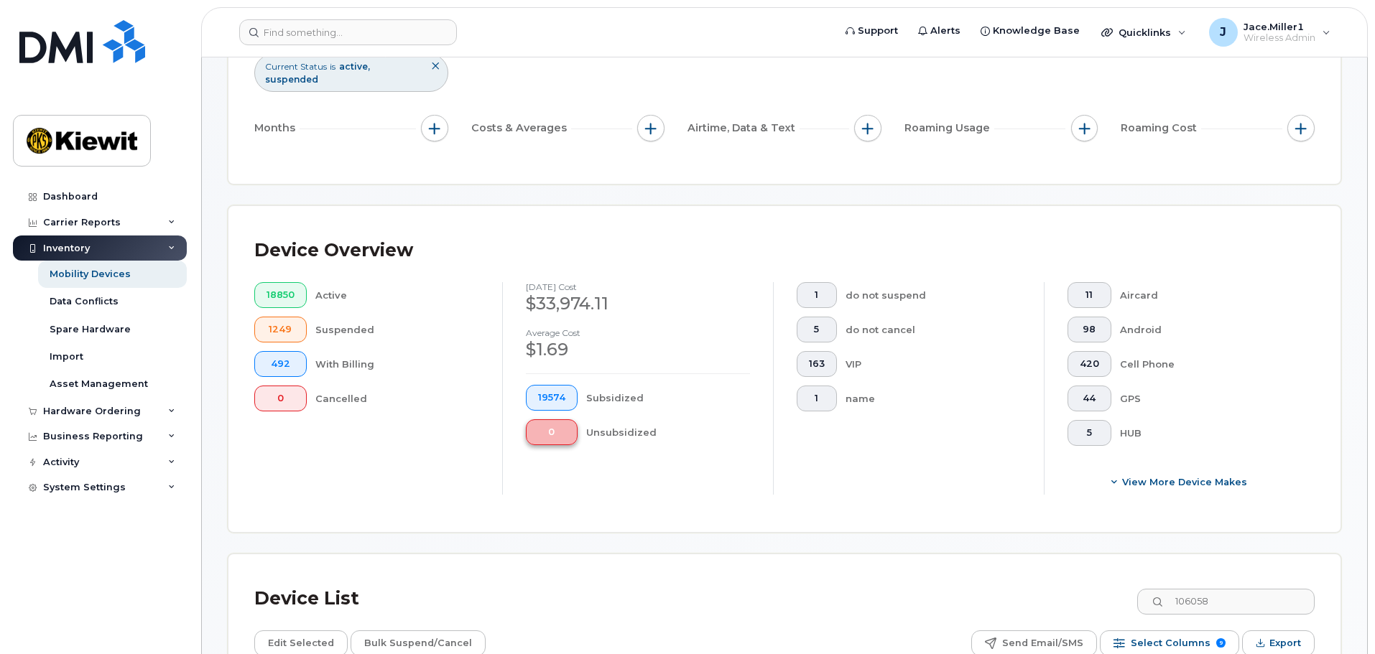
scroll to position [0, 0]
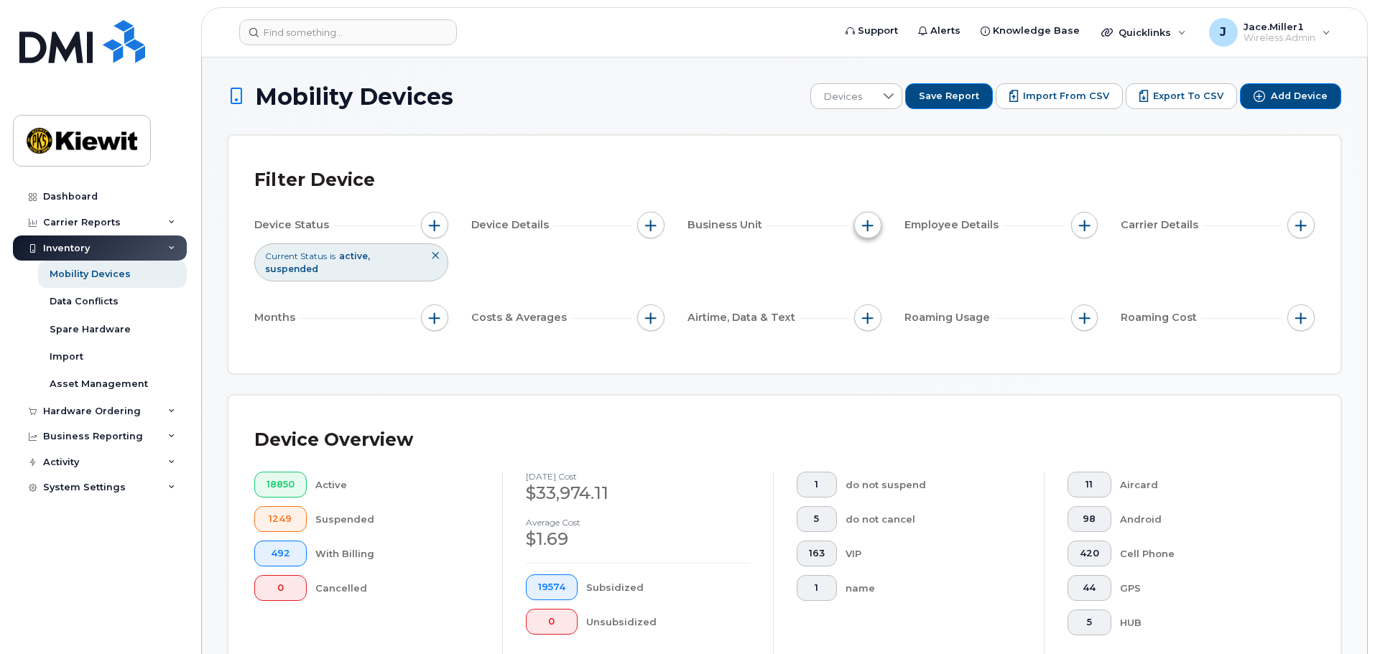
click at [859, 226] on button "button" at bounding box center [867, 225] width 27 height 27
click at [914, 274] on label "Manager" at bounding box center [907, 269] width 47 height 14
click at [877, 274] on input "Manager" at bounding box center [871, 268] width 11 height 11
checkbox input "true"
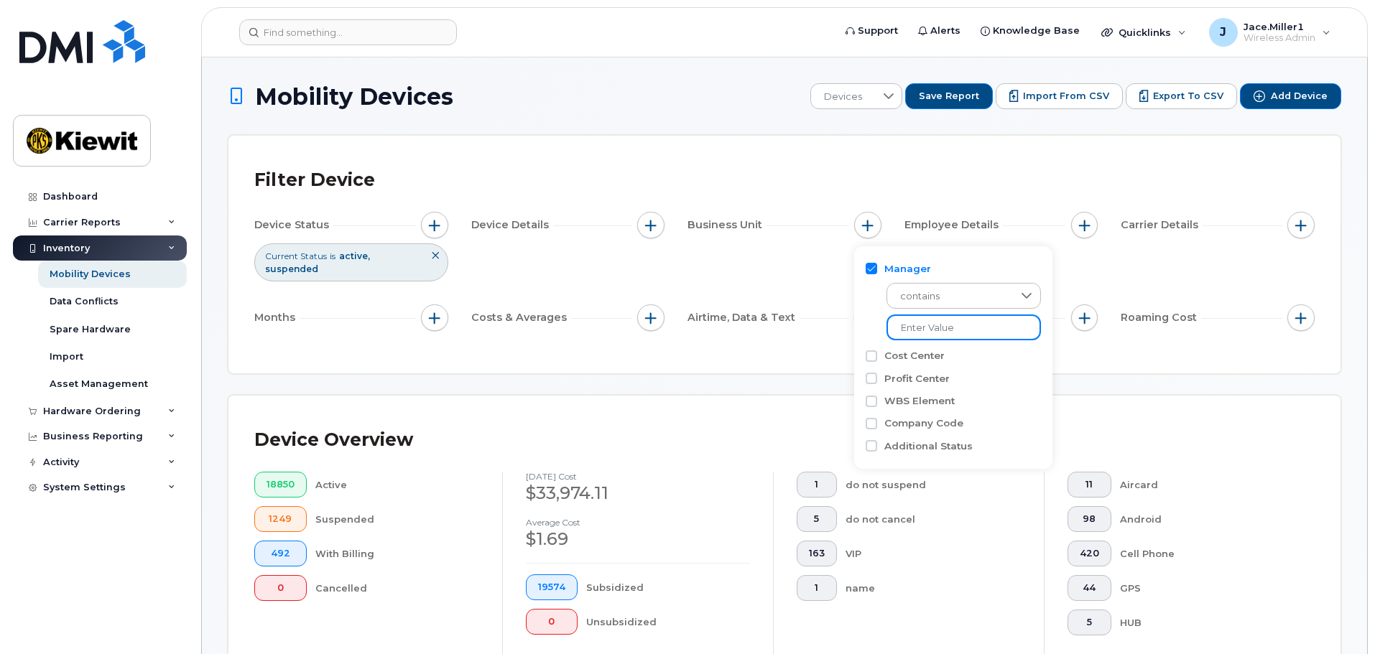
click at [950, 337] on input "text" at bounding box center [963, 328] width 154 height 26
type input "J"
click at [941, 300] on span "contains" at bounding box center [949, 297] width 124 height 26
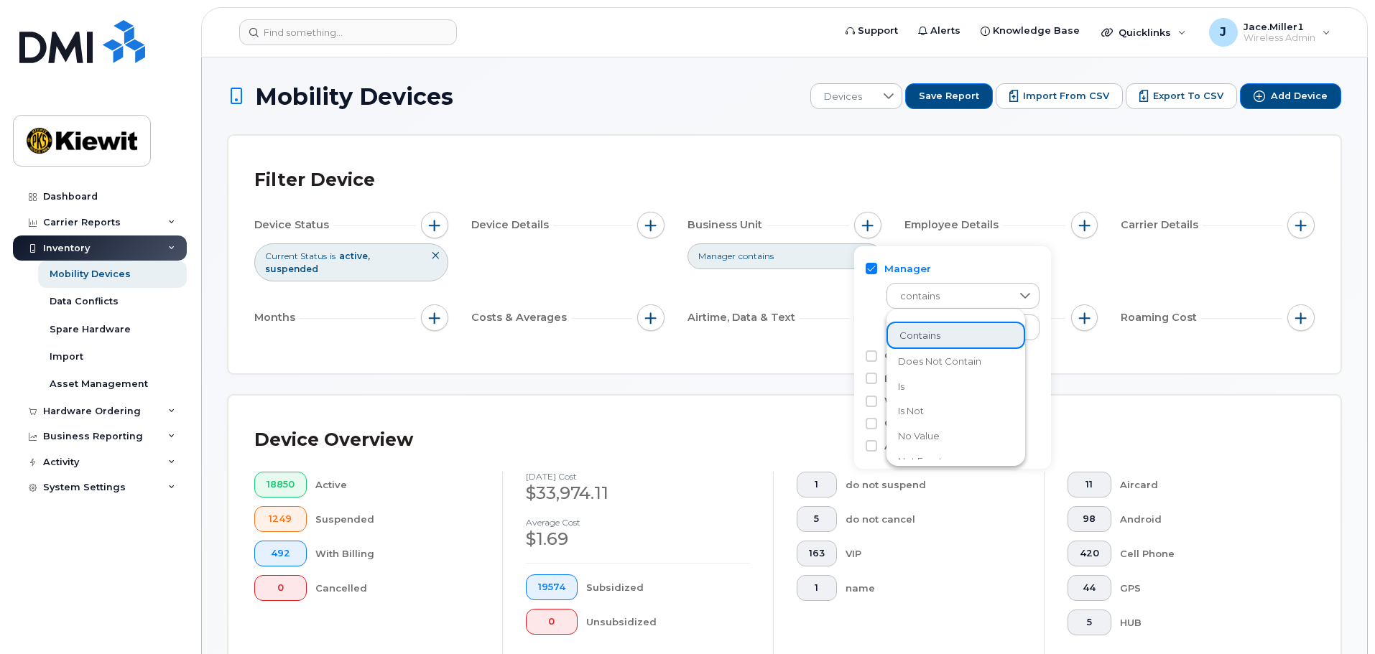
click at [936, 379] on li "is" at bounding box center [955, 386] width 139 height 25
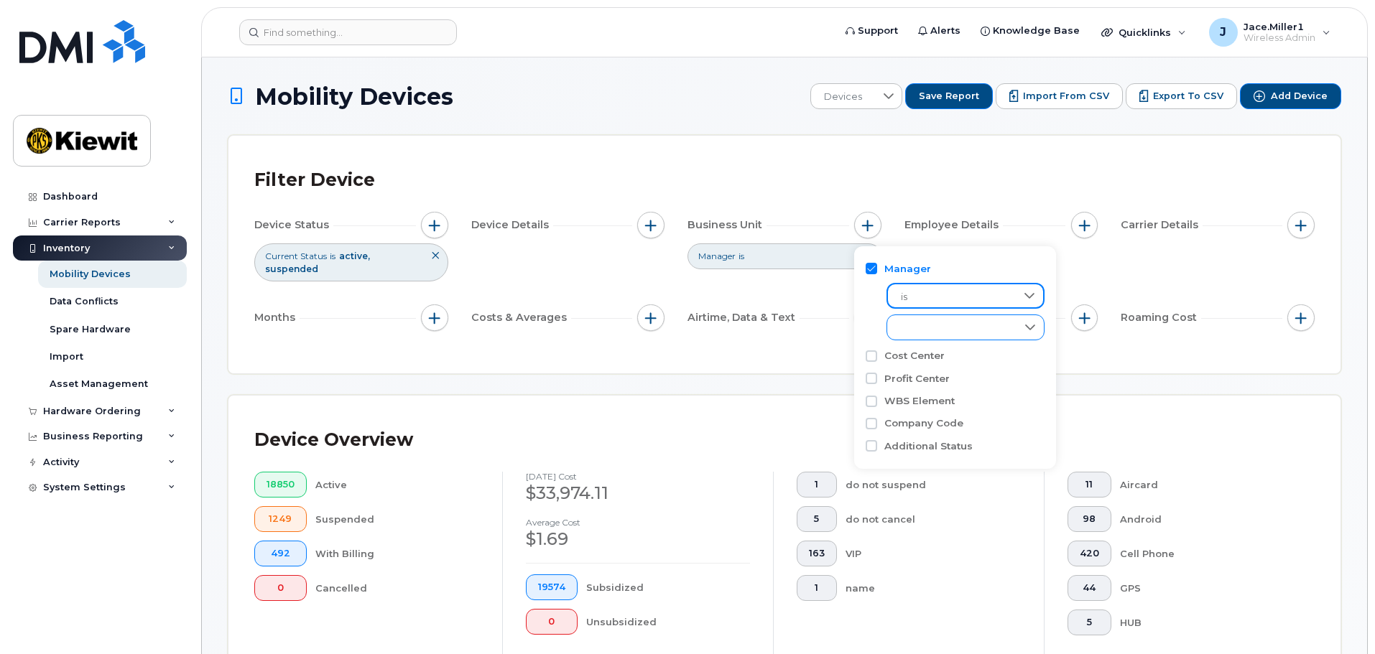
click at [944, 333] on div "empty" at bounding box center [951, 327] width 129 height 24
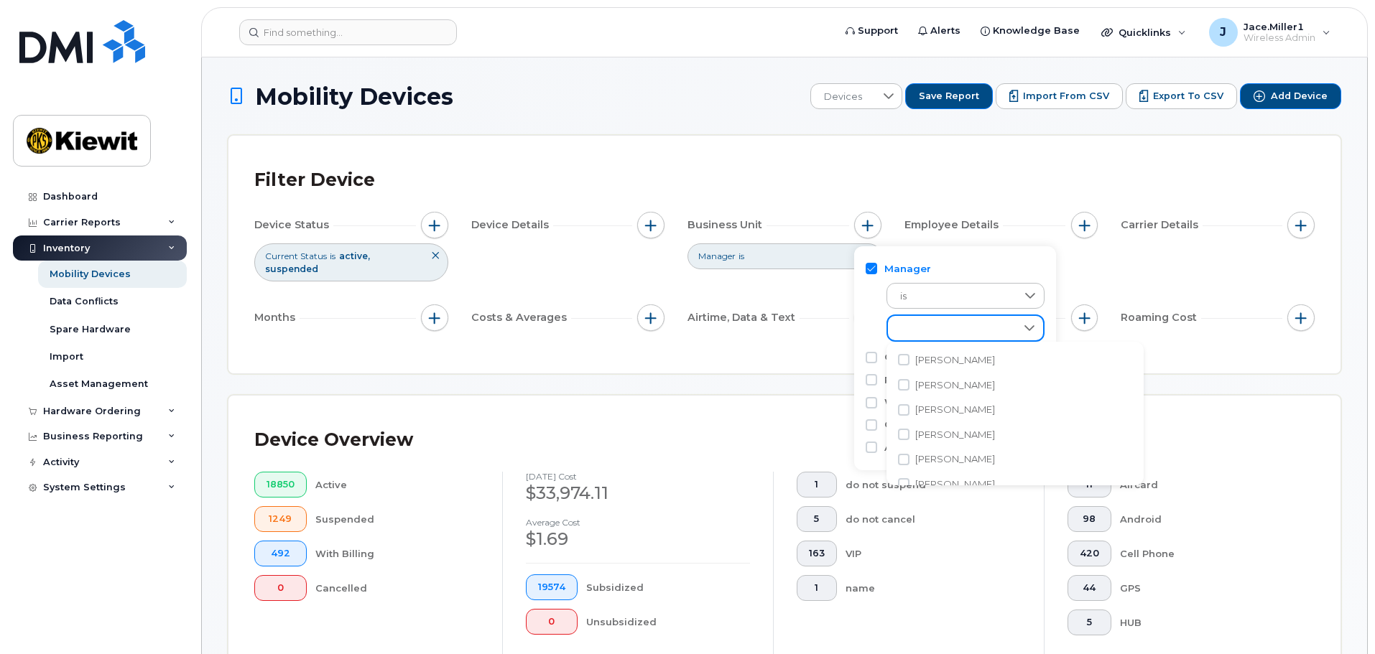
scroll to position [3785, 0]
click at [947, 331] on div "empty" at bounding box center [952, 328] width 128 height 24
click at [950, 329] on div "empty" at bounding box center [951, 327] width 129 height 24
click at [950, 329] on div "empty" at bounding box center [952, 328] width 128 height 24
click at [906, 472] on input "Jace Miller" at bounding box center [903, 473] width 11 height 11
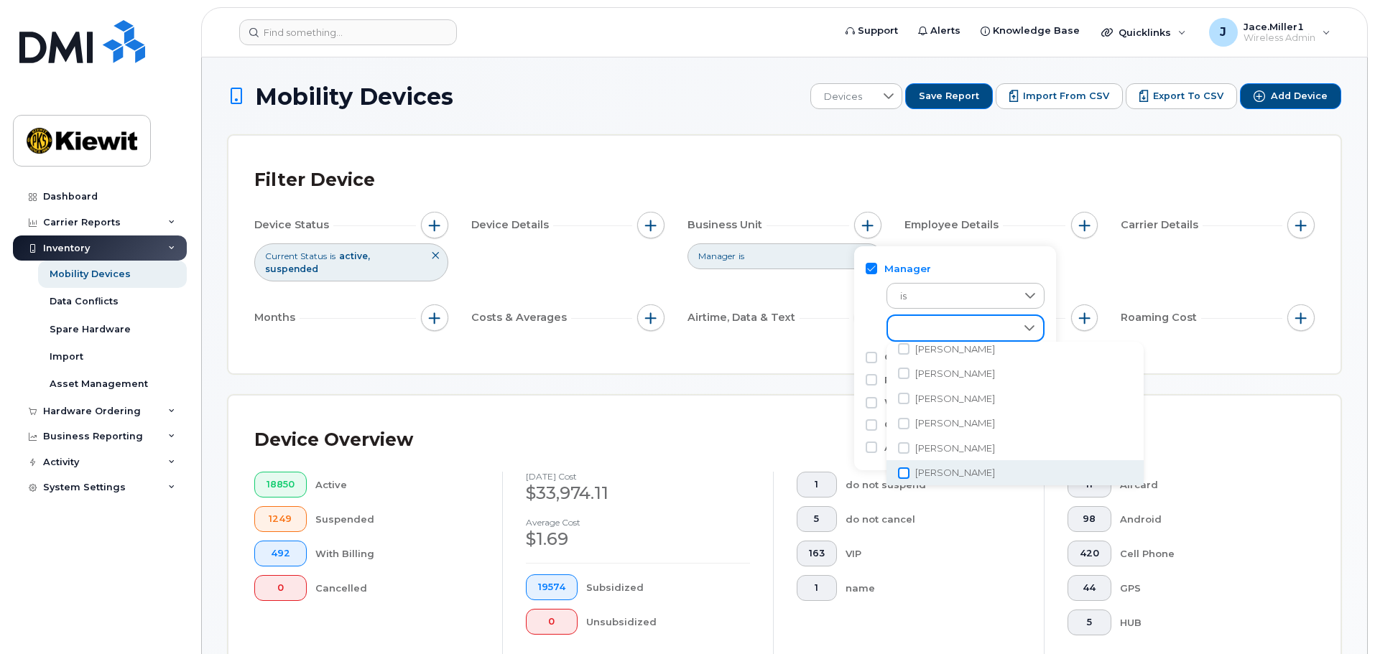
checkbox input "true"
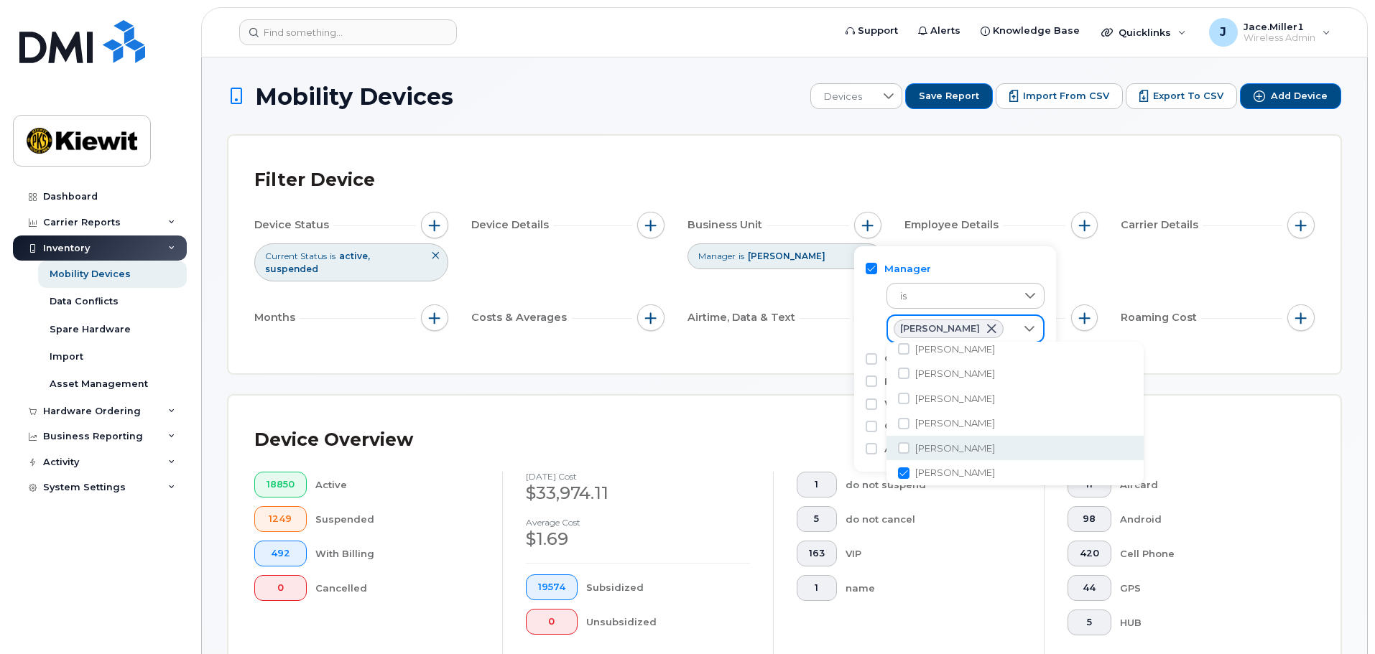
scroll to position [3780, 0]
click at [1055, 279] on div "Manager is Jace Miller Cost Center Profit Center WBS Element Company Code Addit…" at bounding box center [955, 359] width 202 height 226
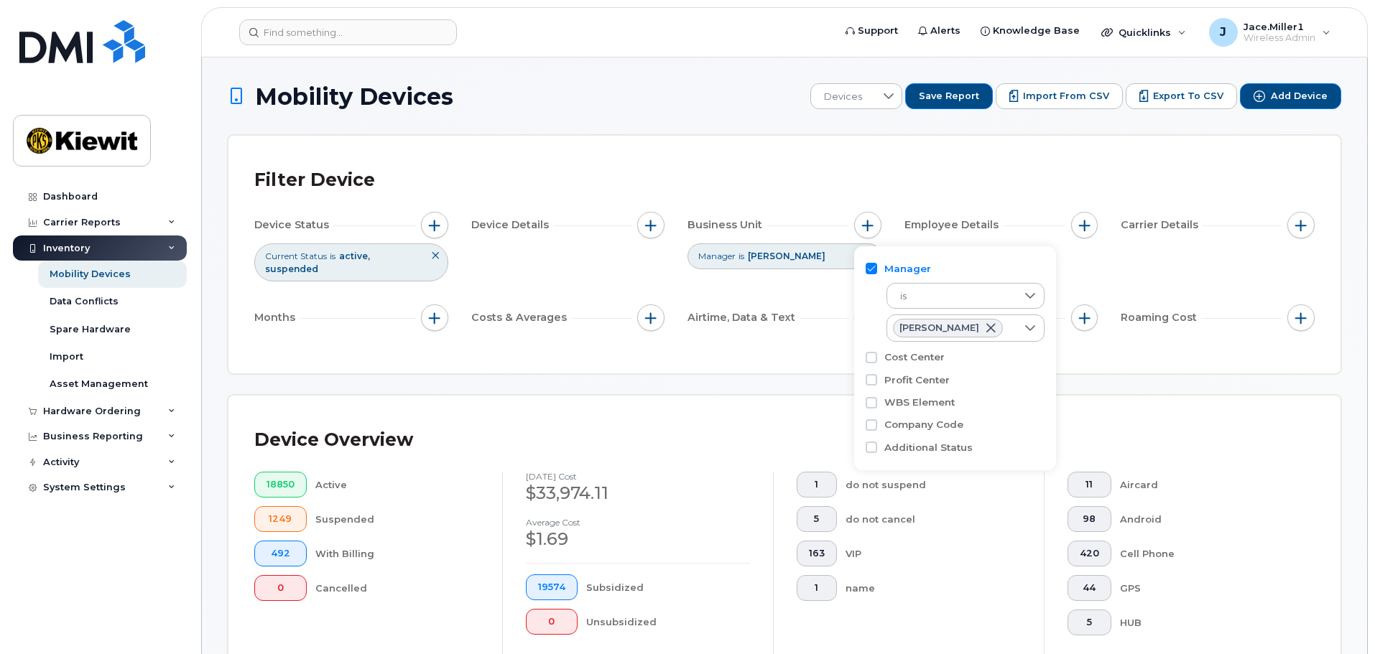
click at [817, 279] on div "Device Status Current Status is active suspended Device Details Business Unit M…" at bounding box center [784, 274] width 1060 height 125
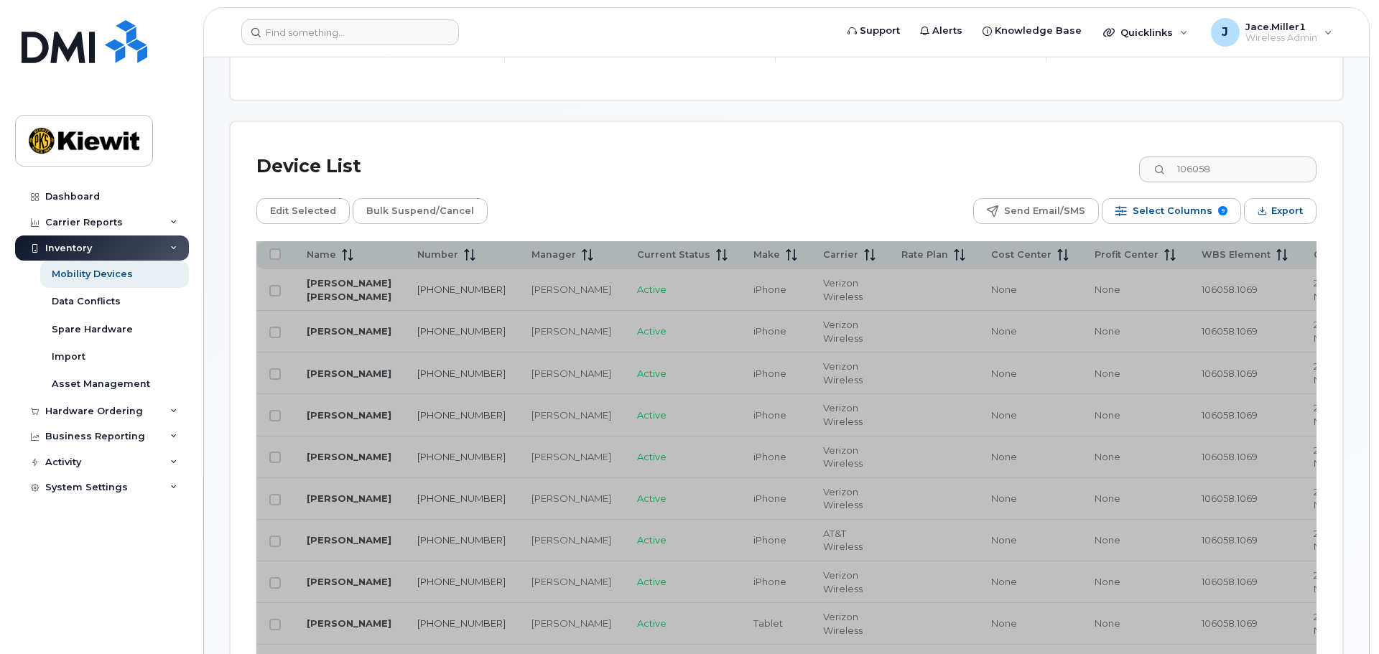
scroll to position [646, 0]
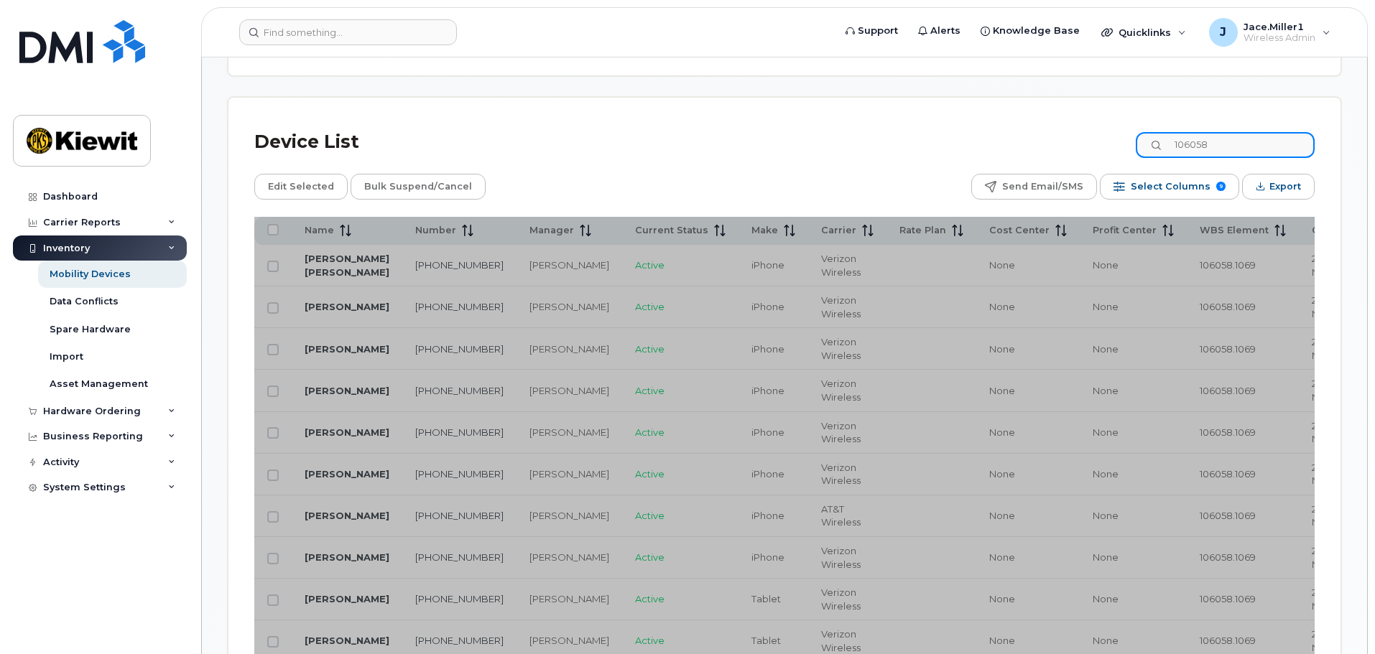
click at [1233, 136] on input "106058" at bounding box center [1225, 145] width 179 height 26
drag, startPoint x: 1233, startPoint y: 136, endPoint x: 1149, endPoint y: 134, distance: 84.1
click at [1149, 135] on div "Device List 106058" at bounding box center [784, 142] width 1060 height 37
click at [1061, 125] on div "Device List" at bounding box center [784, 142] width 1060 height 37
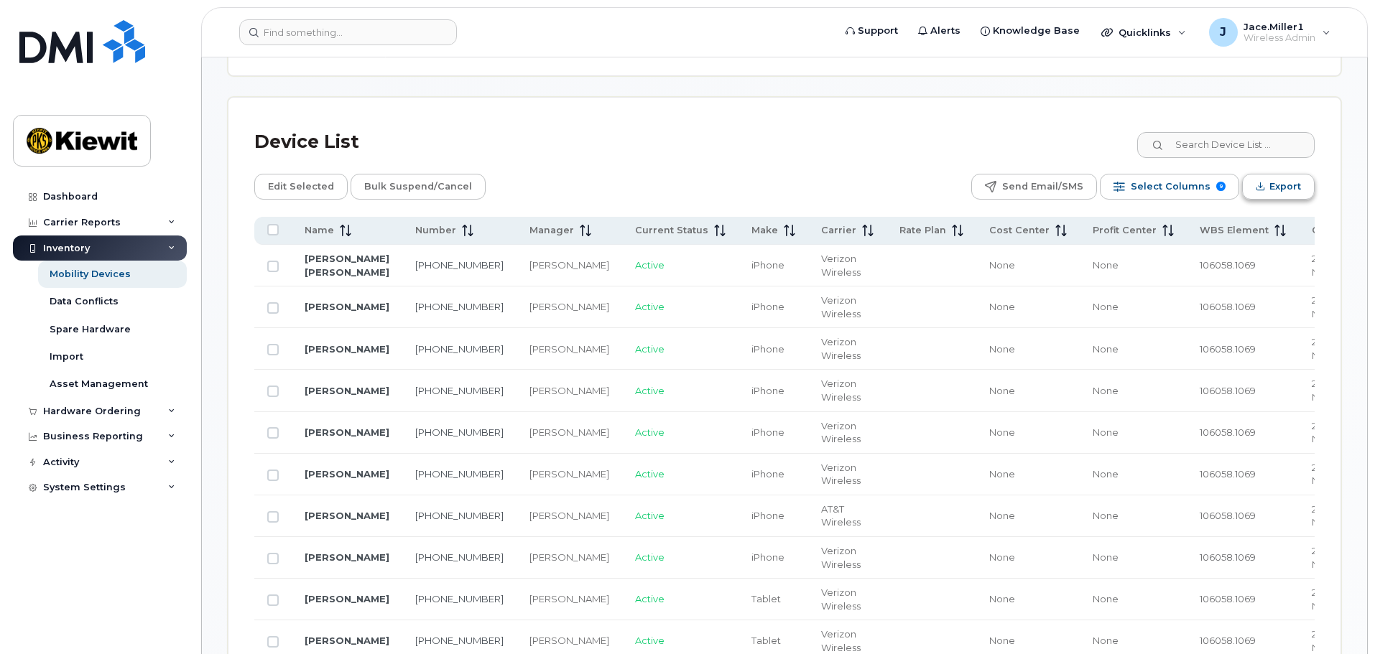
click at [1266, 178] on button "Export" at bounding box center [1278, 187] width 73 height 26
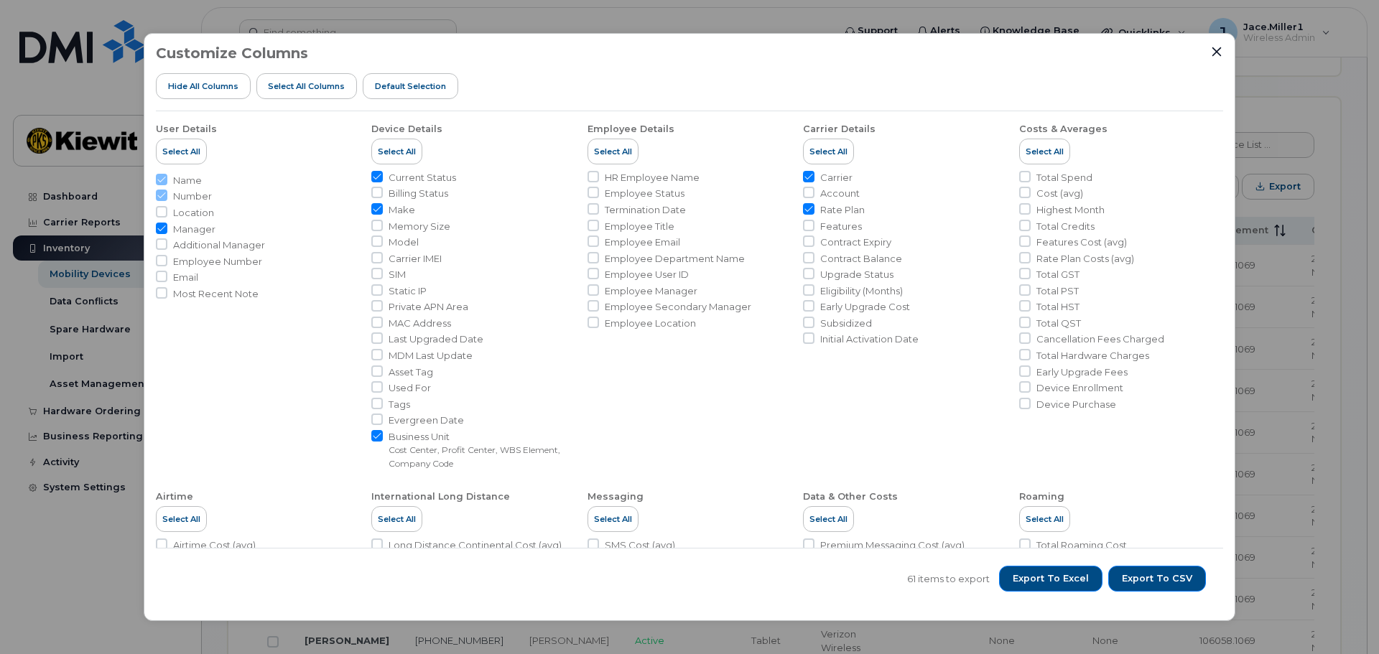
click at [235, 264] on span "Employee Number" at bounding box center [217, 262] width 89 height 14
click at [167, 264] on input "Employee Number" at bounding box center [161, 260] width 11 height 11
checkbox input "true"
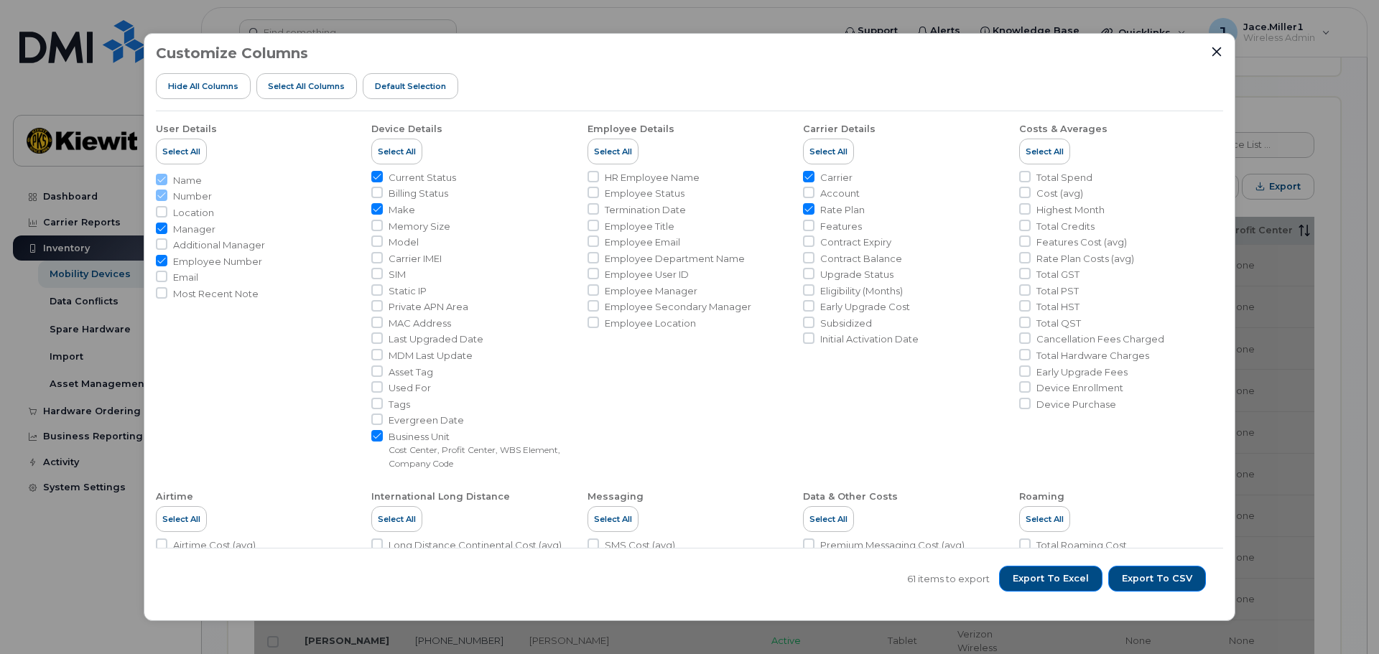
click at [646, 175] on span "HR Employee Name" at bounding box center [652, 178] width 95 height 14
click at [599, 175] on input "HR Employee Name" at bounding box center [593, 176] width 11 height 11
checkbox input "true"
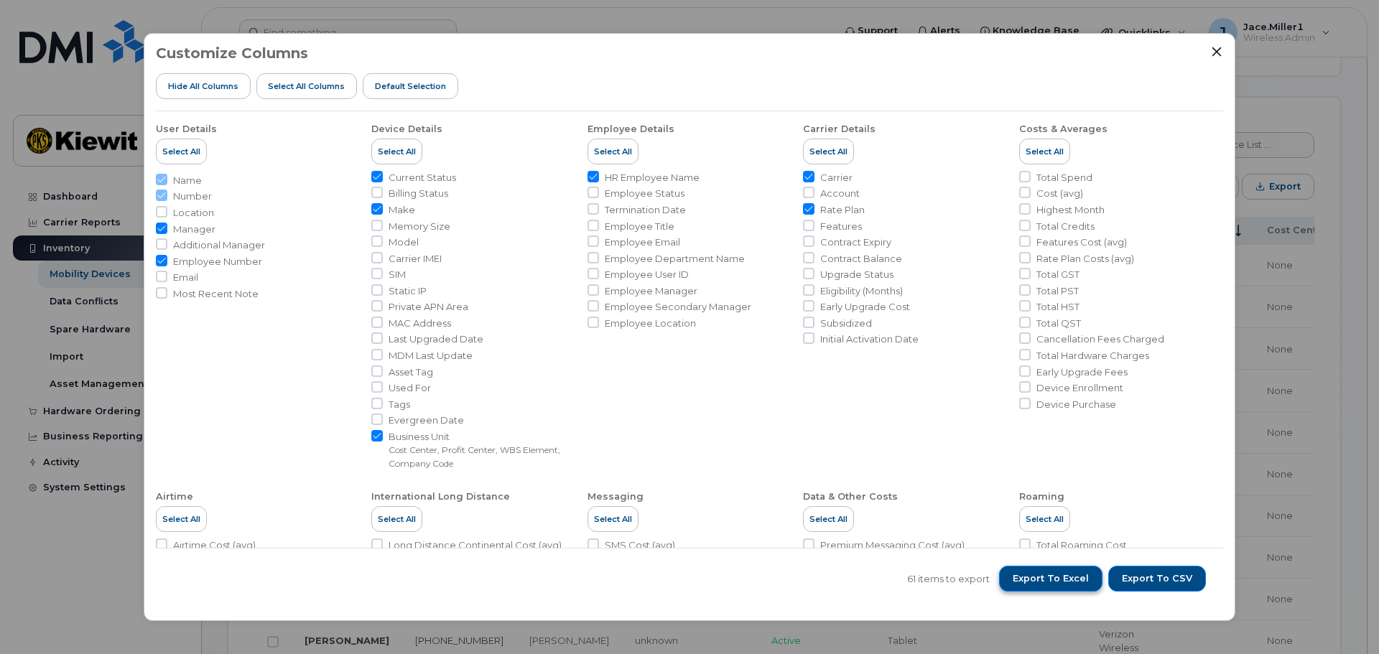
click at [1047, 580] on span "Export to Excel" at bounding box center [1051, 579] width 76 height 13
drag, startPoint x: 1219, startPoint y: 52, endPoint x: 1210, endPoint y: 55, distance: 10.0
click at [1219, 52] on icon "Close" at bounding box center [1216, 51] width 11 height 11
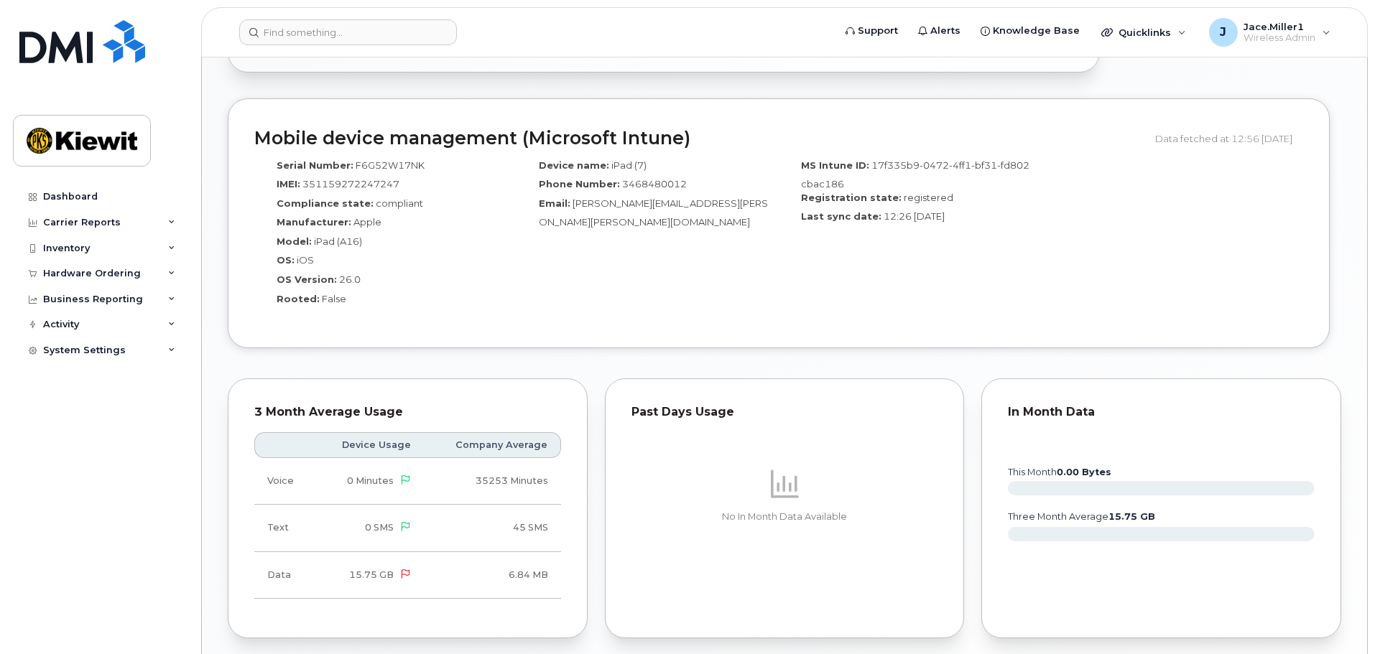
scroll to position [862, 0]
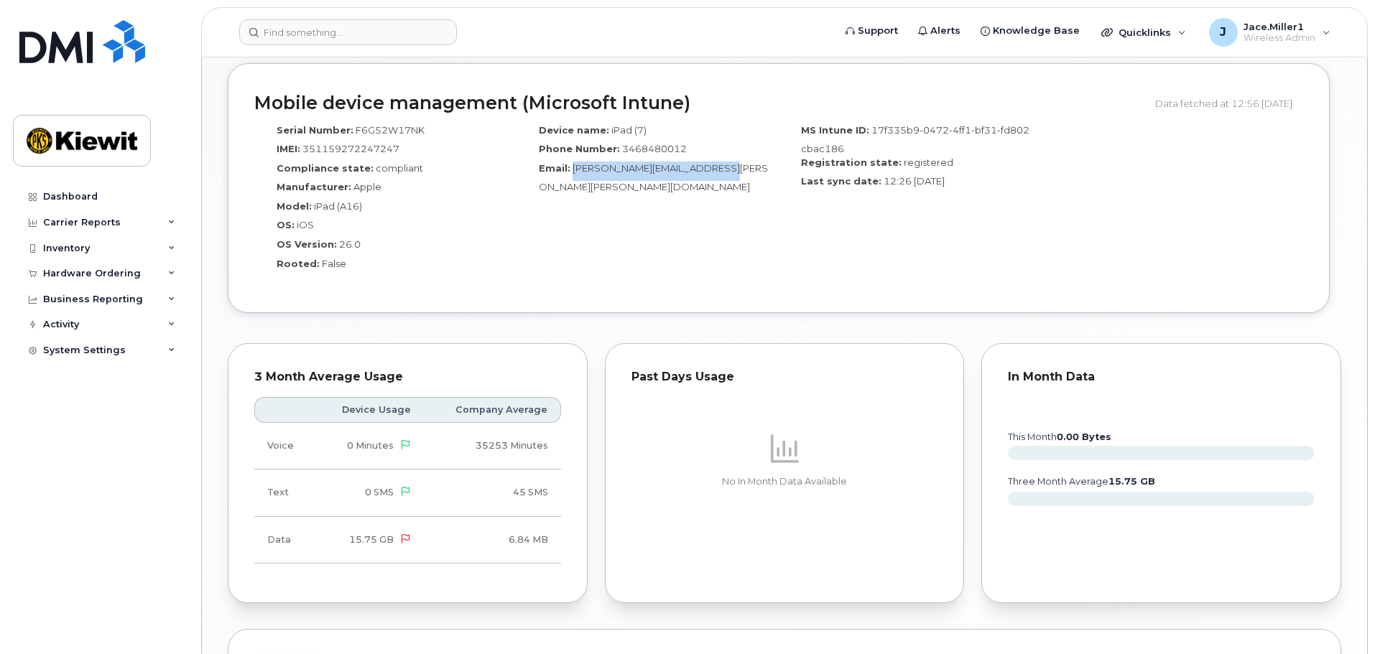
drag, startPoint x: 571, startPoint y: 168, endPoint x: 760, endPoint y: 168, distance: 188.9
click at [760, 168] on div "Email: [PERSON_NAME][EMAIL_ADDRESS][PERSON_NAME][PERSON_NAME][DOMAIN_NAME]" at bounding box center [647, 178] width 241 height 32
copy span "[PERSON_NAME][EMAIL_ADDRESS][PERSON_NAME][PERSON_NAME][DOMAIN_NAME]"
click at [845, 257] on div "MS Intune ID: 17f335b9-0472-4ff1-bf31-fd802cbac186 Registration state: register…" at bounding box center [910, 202] width 262 height 170
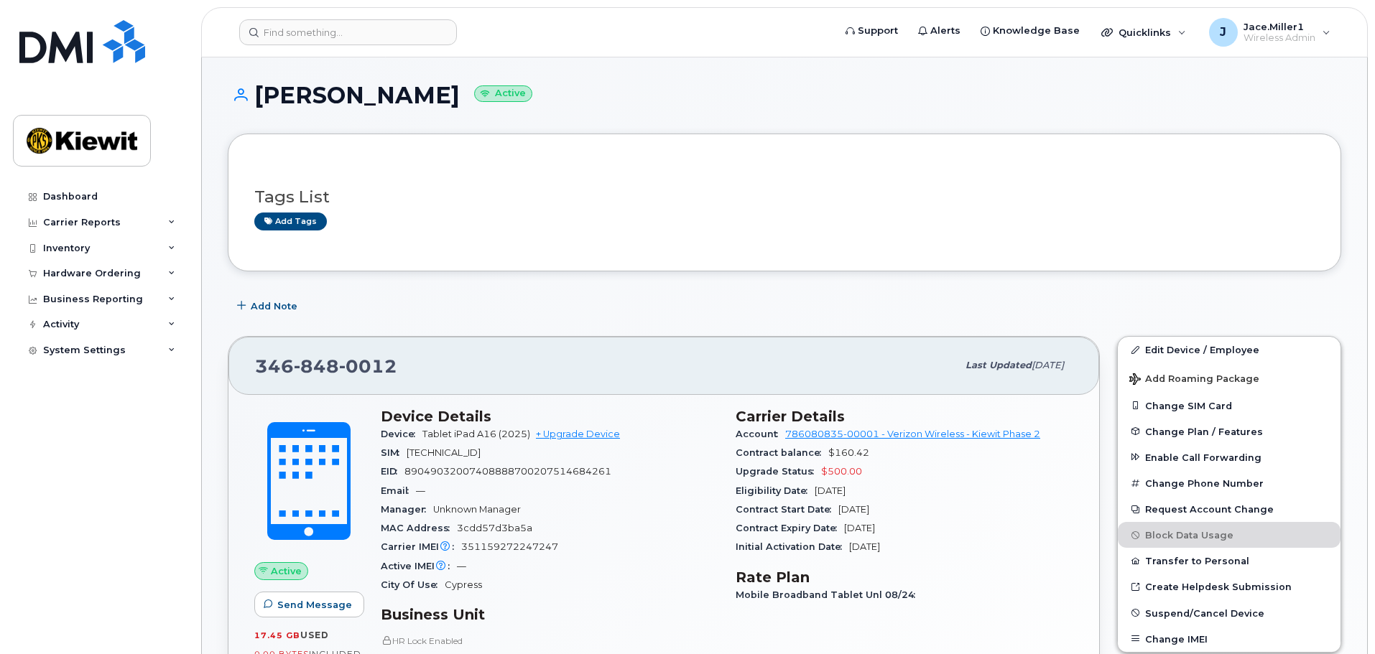
scroll to position [0, 0]
click at [1212, 346] on link "Edit Device / Employee" at bounding box center [1229, 351] width 223 height 26
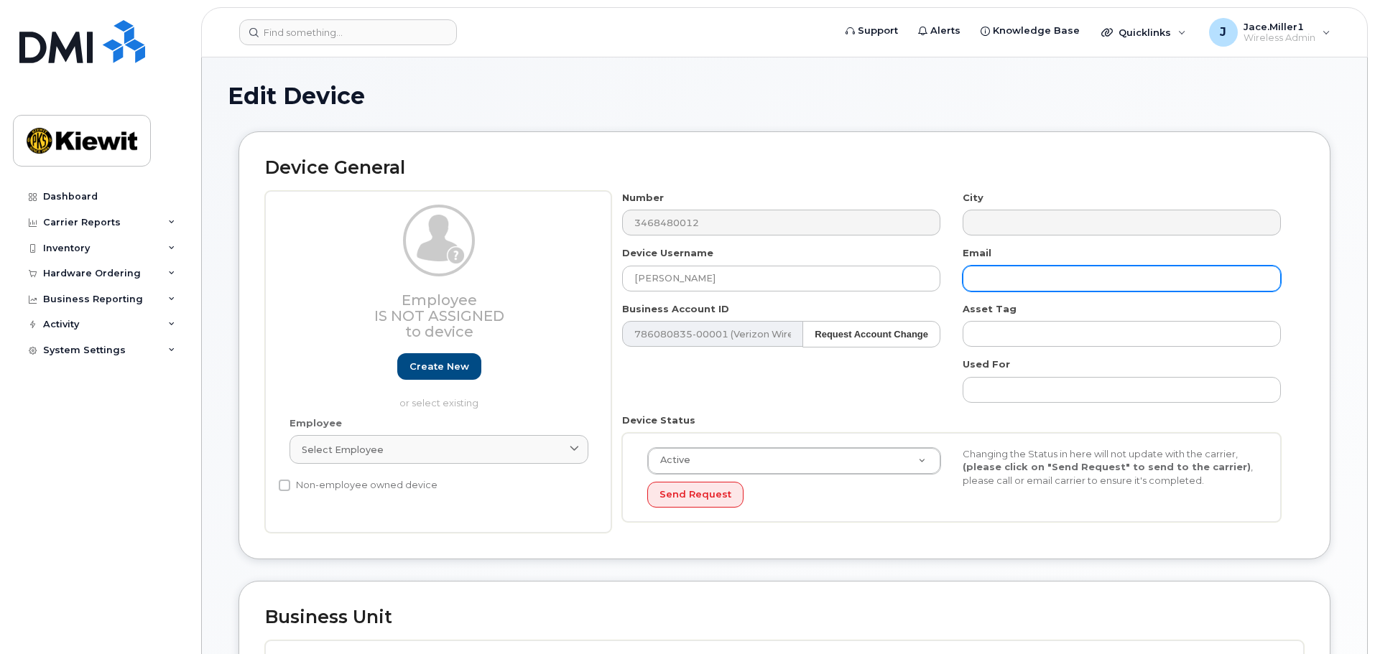
click at [999, 285] on input "text" at bounding box center [1122, 279] width 318 height 26
paste input "[PERSON_NAME][EMAIL_ADDRESS][PERSON_NAME][PERSON_NAME][DOMAIN_NAME]"
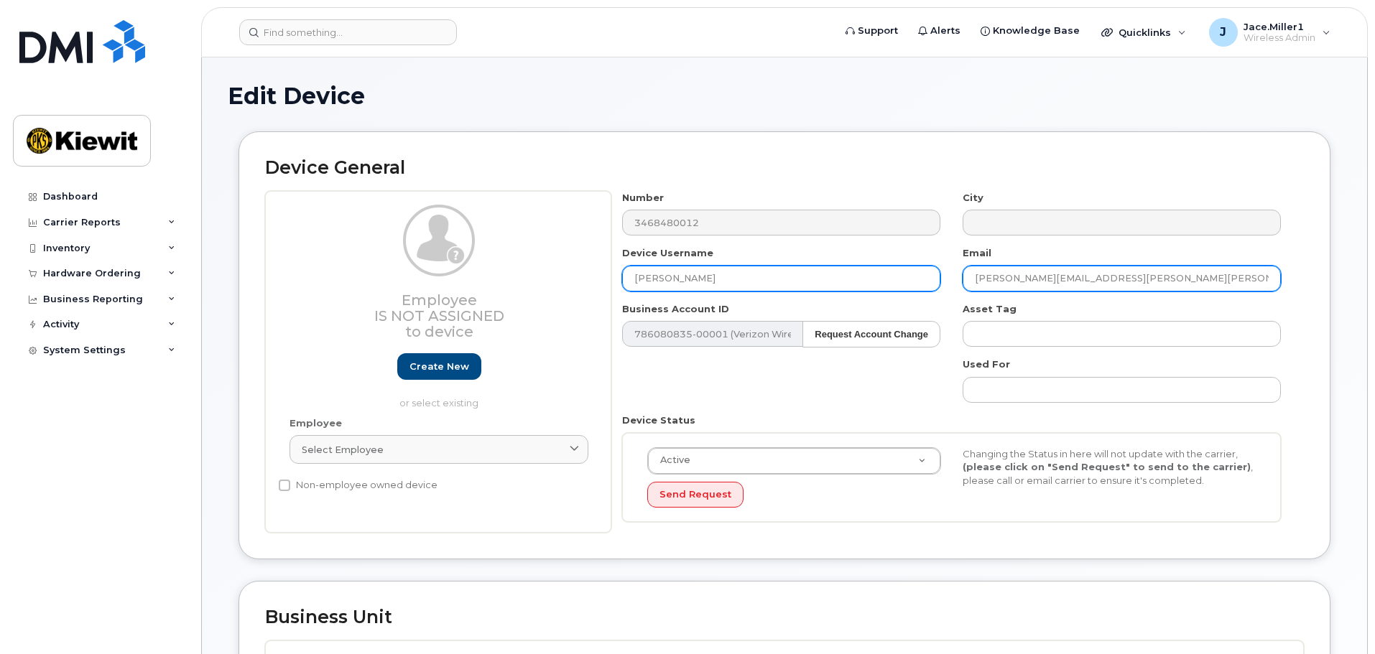
type input "[PERSON_NAME][EMAIL_ADDRESS][PERSON_NAME][PERSON_NAME][DOMAIN_NAME]"
drag, startPoint x: 822, startPoint y: 276, endPoint x: 522, endPoint y: 276, distance: 300.3
click at [522, 276] on div "Employee Is not assigned to device Create new or select existing Employee Selec…" at bounding box center [784, 362] width 1039 height 343
type input "S"
drag, startPoint x: 1142, startPoint y: 276, endPoint x: 955, endPoint y: 274, distance: 186.8
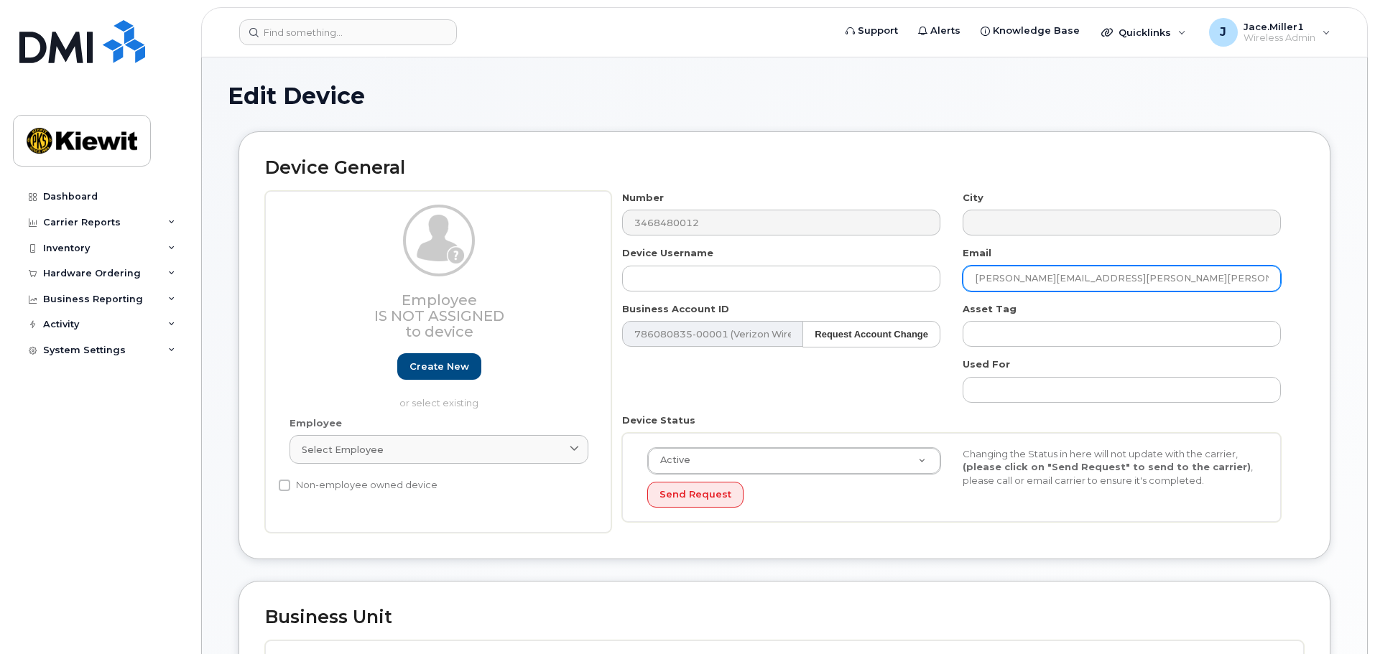
click at [1007, 274] on input "[PERSON_NAME][EMAIL_ADDRESS][PERSON_NAME][PERSON_NAME][DOMAIN_NAME]" at bounding box center [1122, 279] width 318 height 26
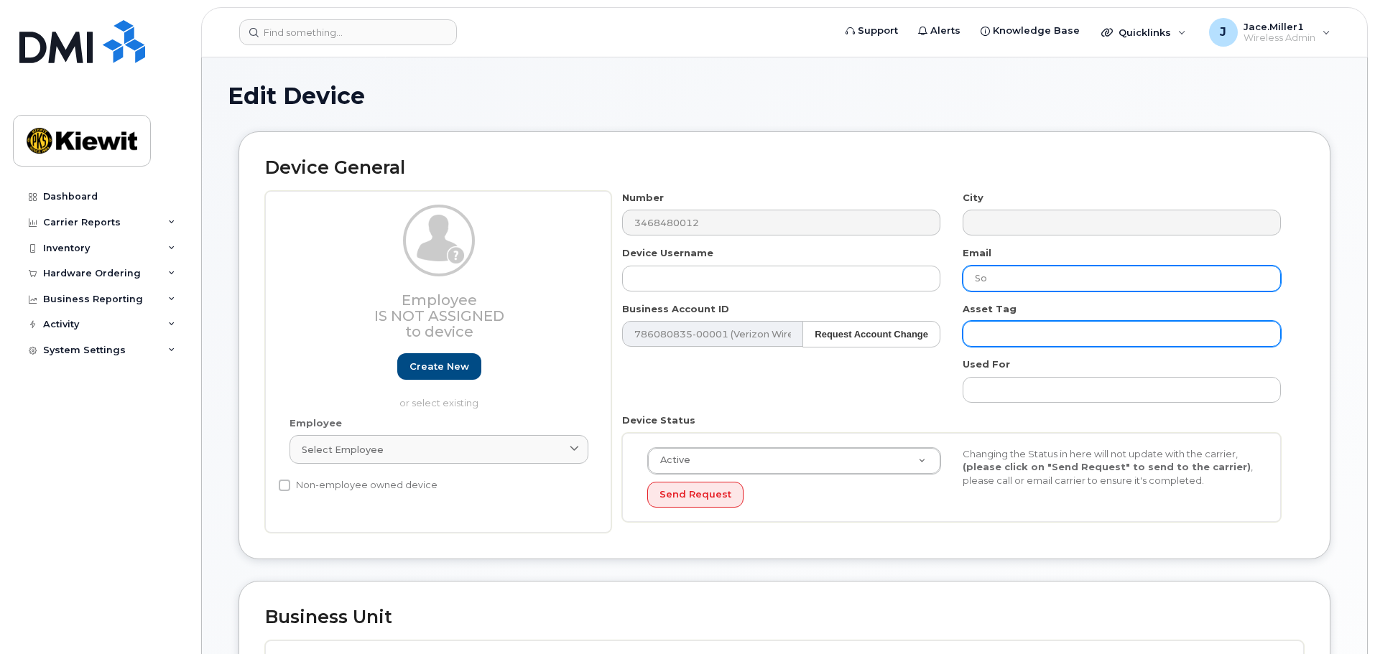
type input "S"
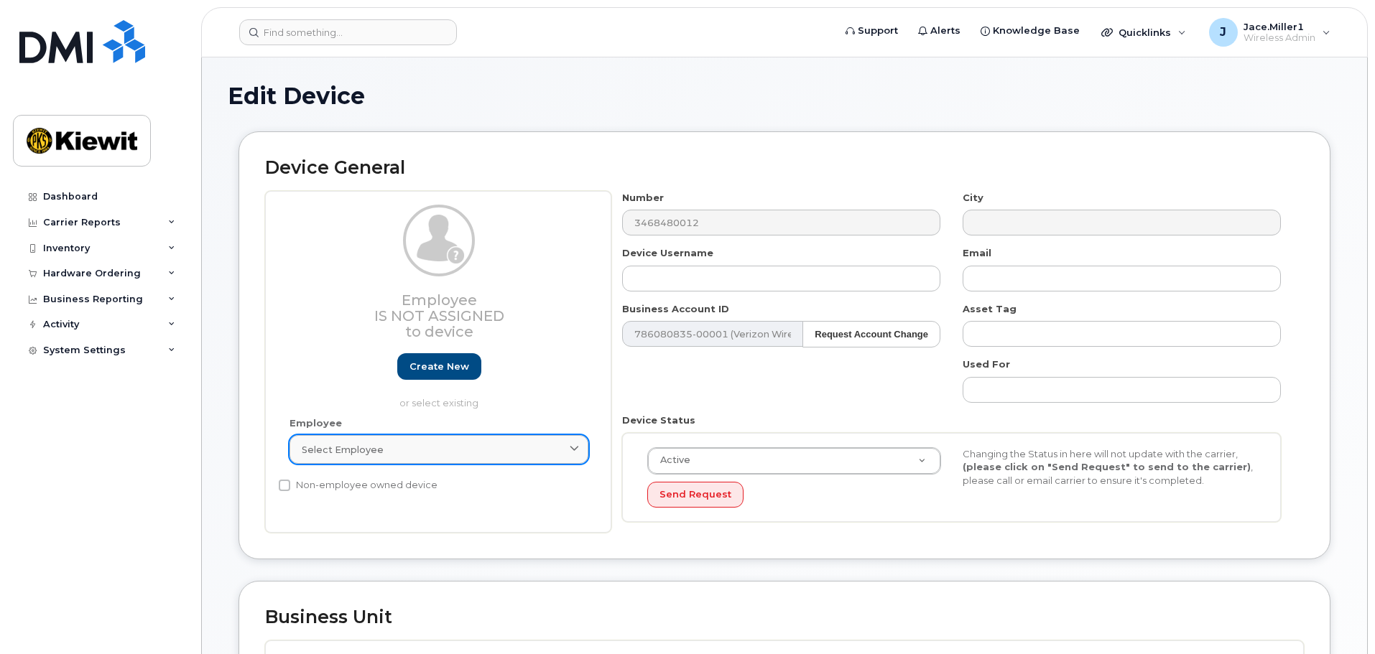
click at [463, 457] on link "Select employee" at bounding box center [438, 449] width 299 height 29
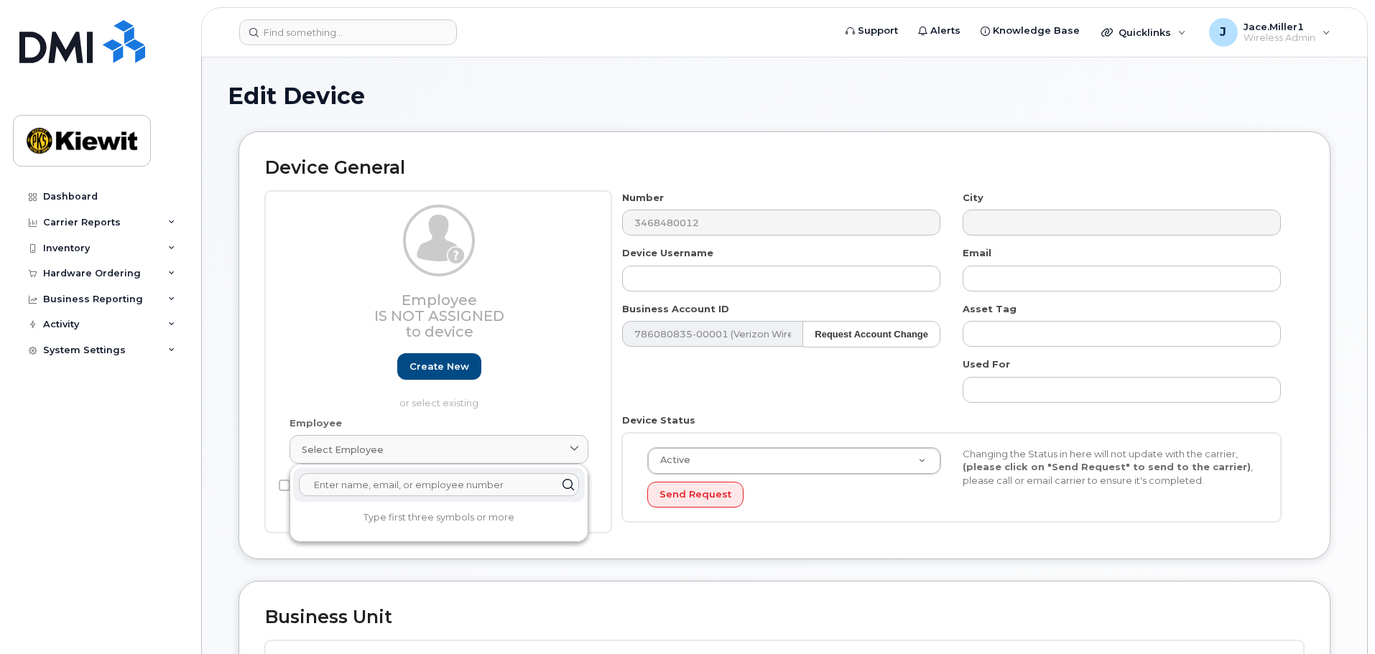
paste input "[PERSON_NAME][EMAIL_ADDRESS][PERSON_NAME][PERSON_NAME][DOMAIN_NAME]"
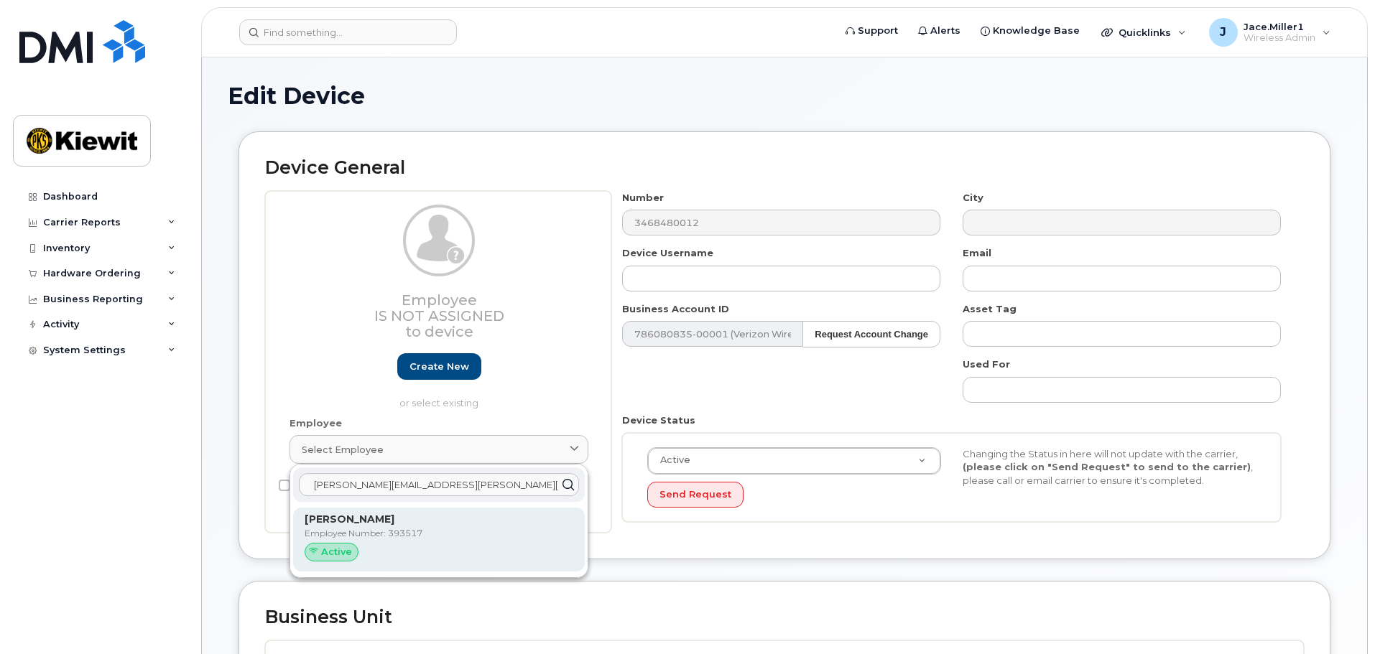
type input "[PERSON_NAME][EMAIL_ADDRESS][PERSON_NAME][PERSON_NAME][DOMAIN_NAME]"
click at [418, 519] on p "[PERSON_NAME]" at bounding box center [439, 519] width 269 height 15
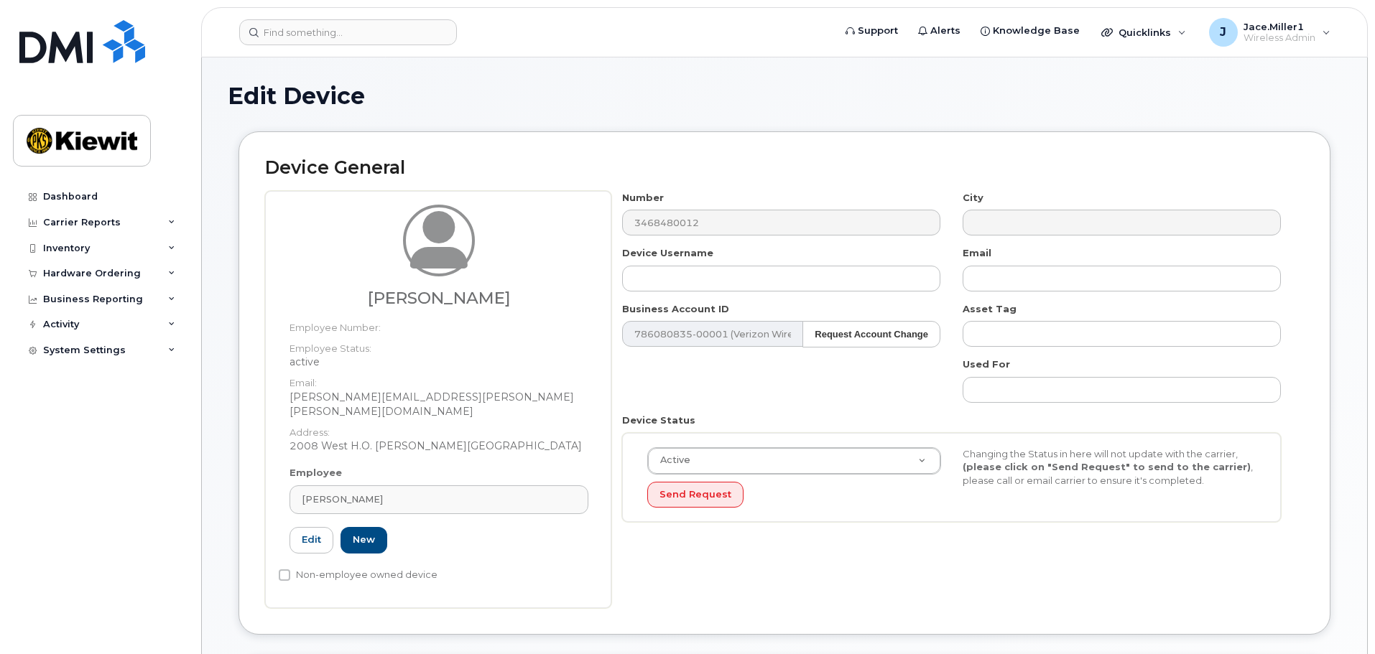
type input "393517"
type input "[PERSON_NAME]"
type input "[PERSON_NAME][EMAIL_ADDRESS][PERSON_NAME][PERSON_NAME][DOMAIN_NAME]"
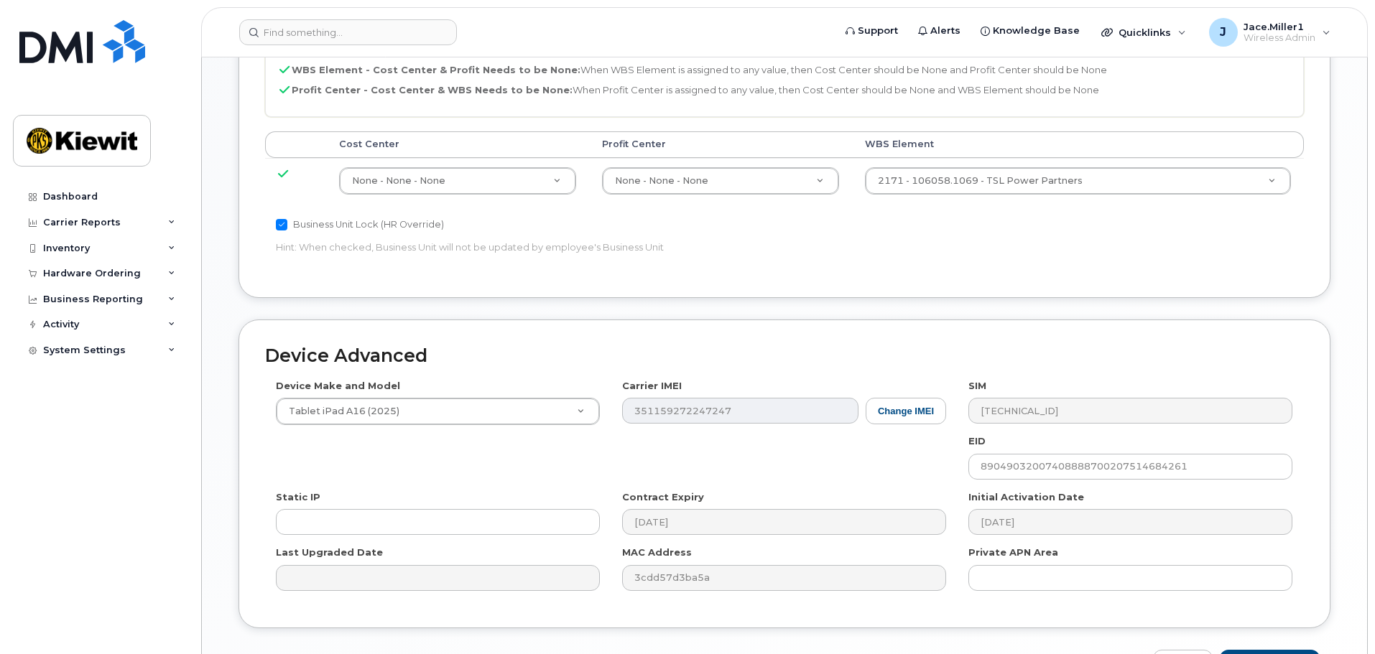
scroll to position [791, 0]
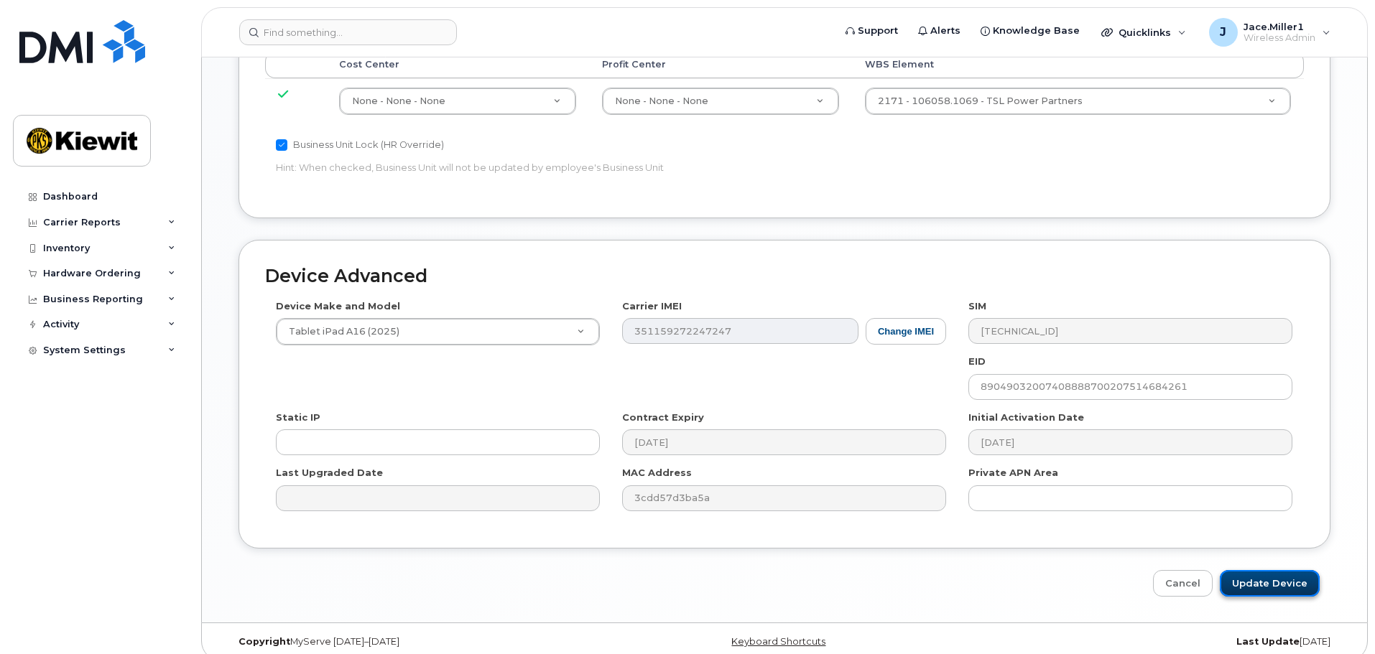
click at [1289, 570] on input "Update Device" at bounding box center [1270, 583] width 100 height 27
type input "Saving..."
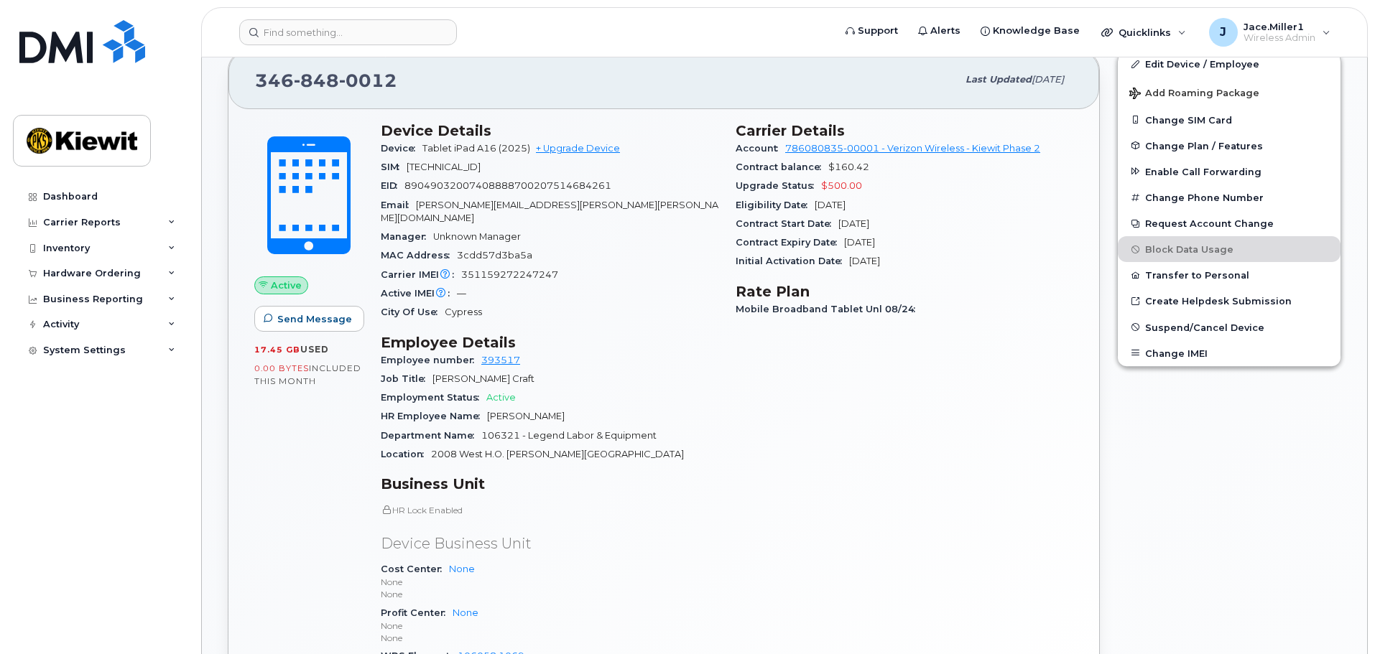
scroll to position [287, 0]
drag, startPoint x: 570, startPoint y: 400, endPoint x: 642, endPoint y: 452, distance: 89.1
click at [488, 410] on span "[PERSON_NAME]" at bounding box center [526, 415] width 78 height 11
click at [668, 457] on div "Device Details Device Tablet iPad A16 (2025) + Upgrade Device SIM [TECHNICAL_ID…" at bounding box center [549, 412] width 355 height 598
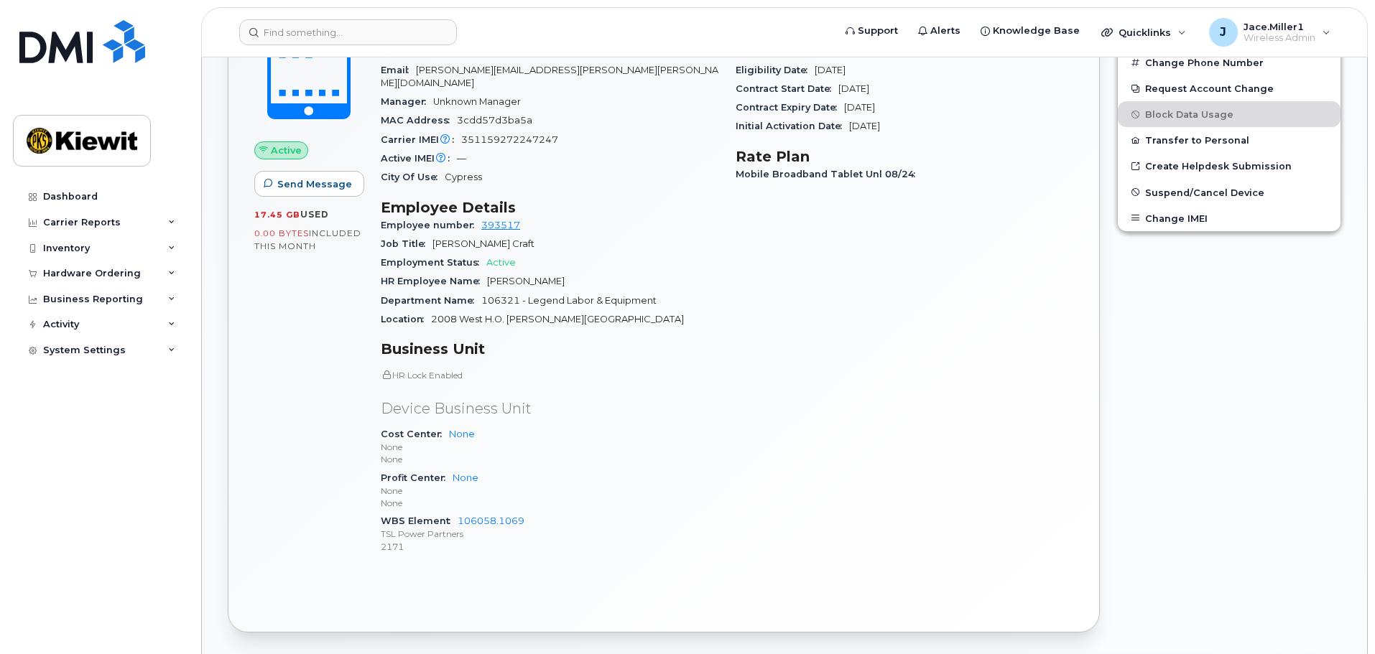
scroll to position [144, 0]
